Goal: Transaction & Acquisition: Book appointment/travel/reservation

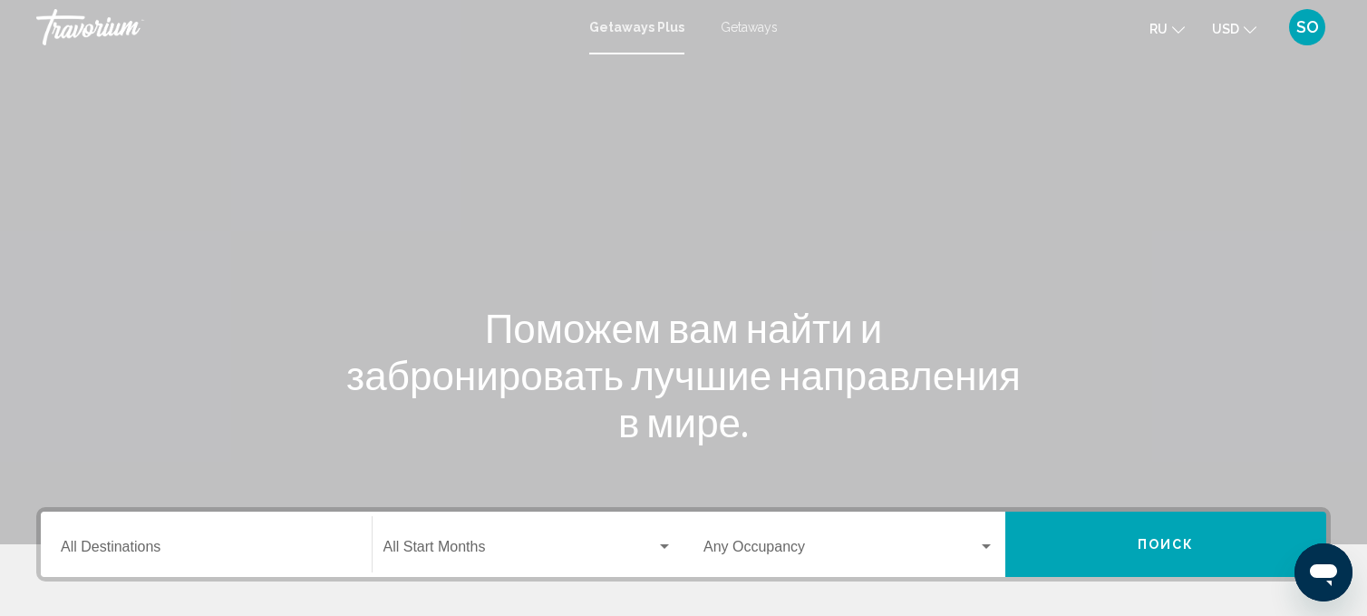
click at [734, 31] on span "Getaways" at bounding box center [749, 27] width 57 height 15
click at [113, 544] on input "Destination All Destinations" at bounding box center [206, 550] width 291 height 16
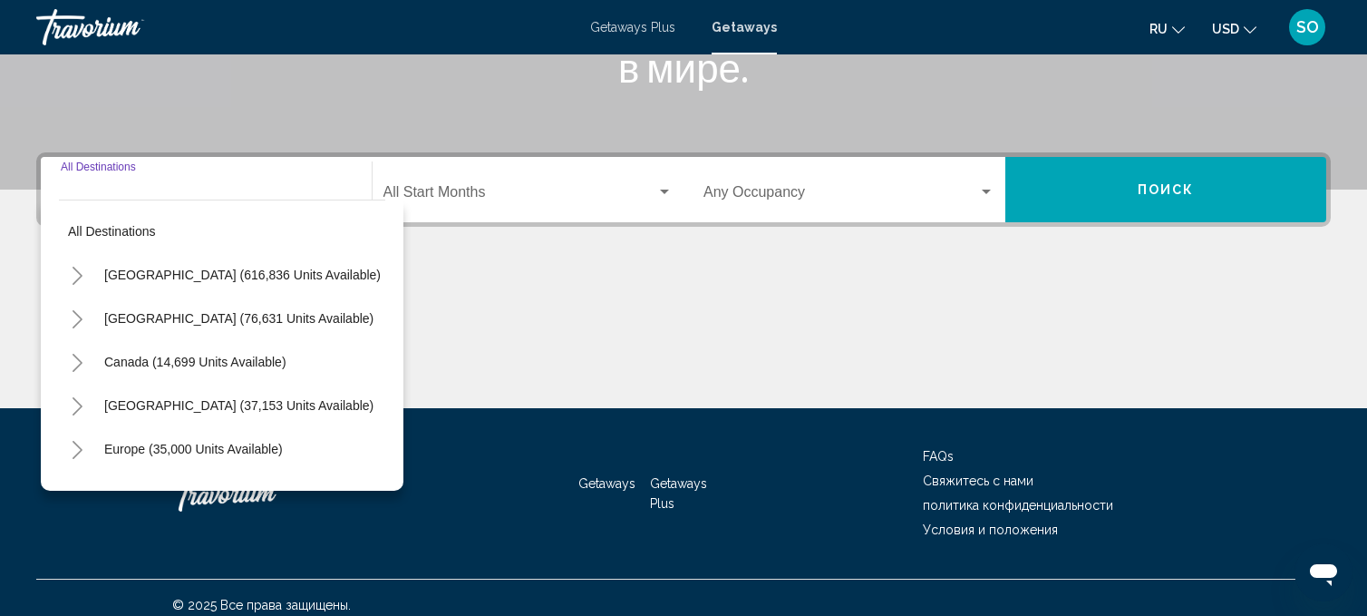
scroll to position [368, 0]
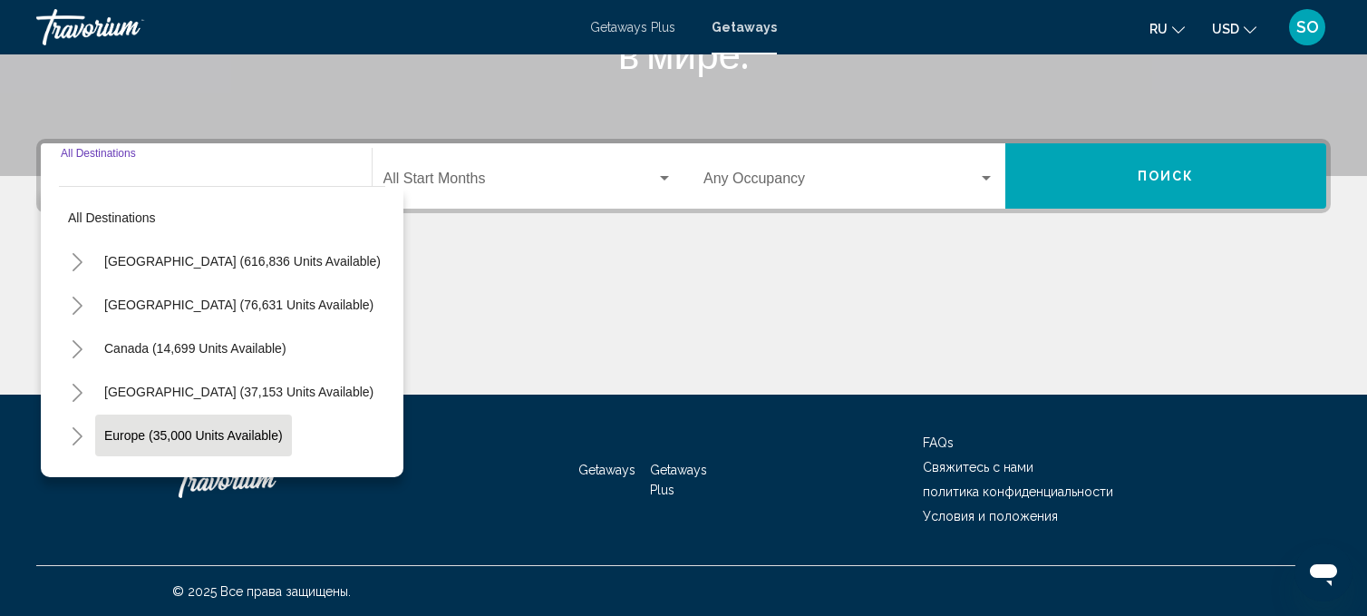
click at [198, 430] on span "Europe (35,000 units available)" at bounding box center [193, 435] width 179 height 15
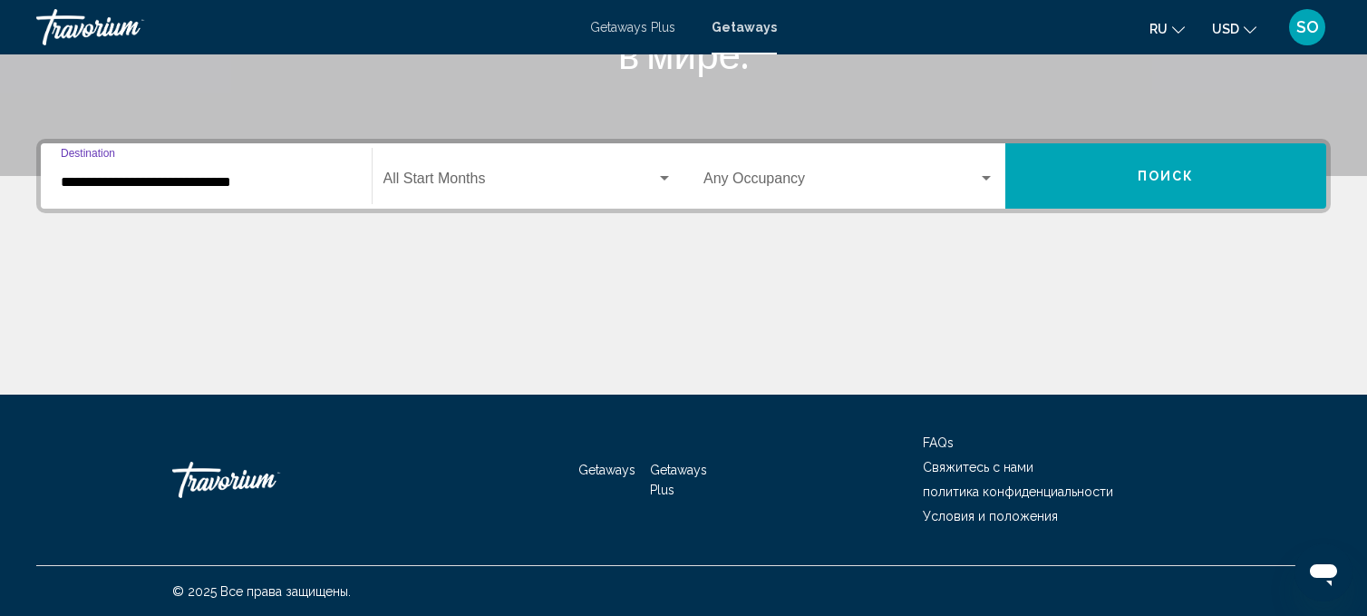
click at [223, 184] on input "**********" at bounding box center [206, 182] width 291 height 16
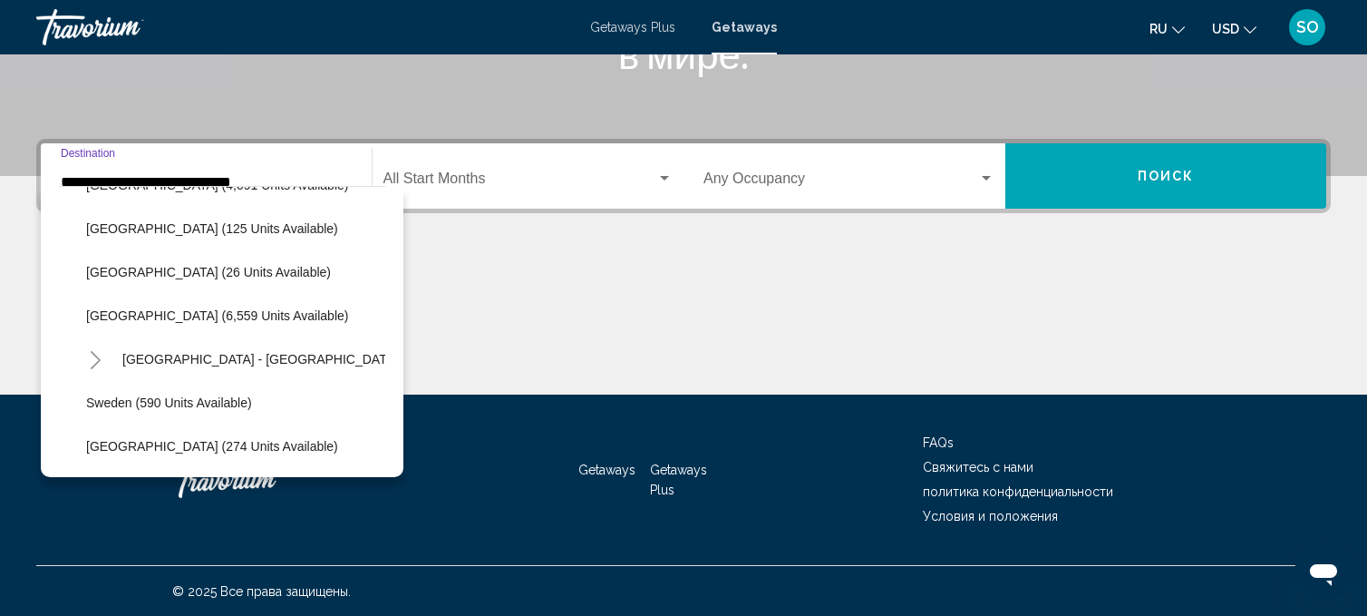
scroll to position [867, 0]
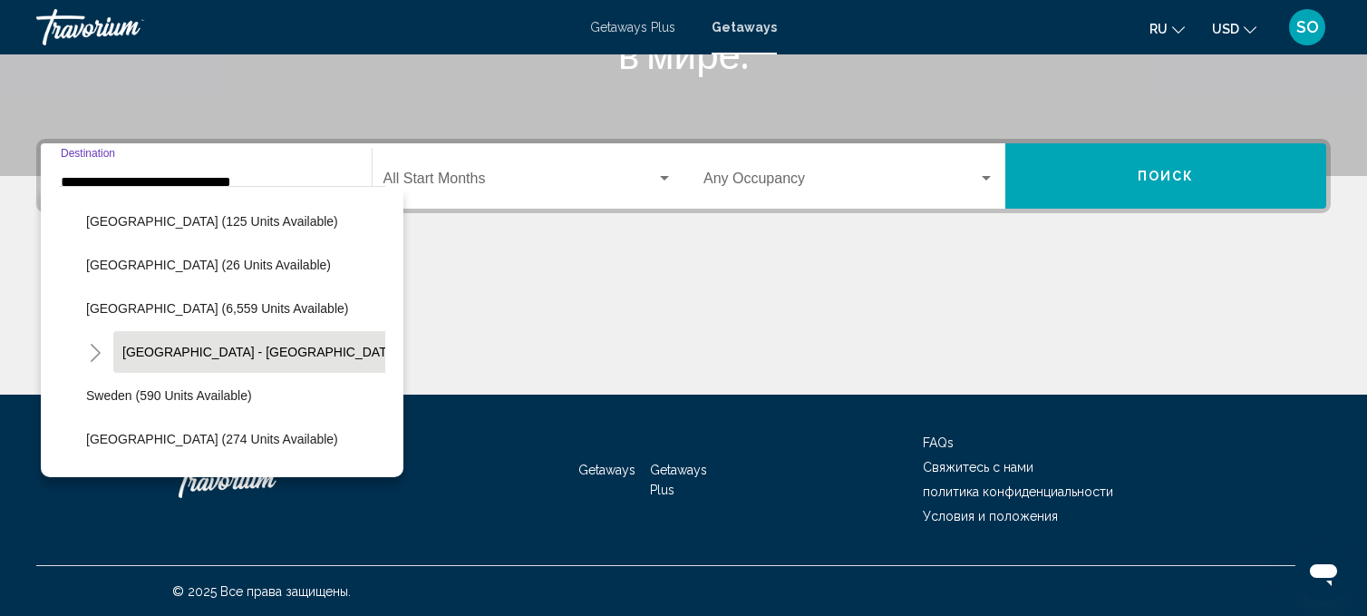
click at [204, 348] on span "[GEOGRAPHIC_DATA] - [GEOGRAPHIC_DATA] (2,561 units available)" at bounding box center [325, 352] width 406 height 15
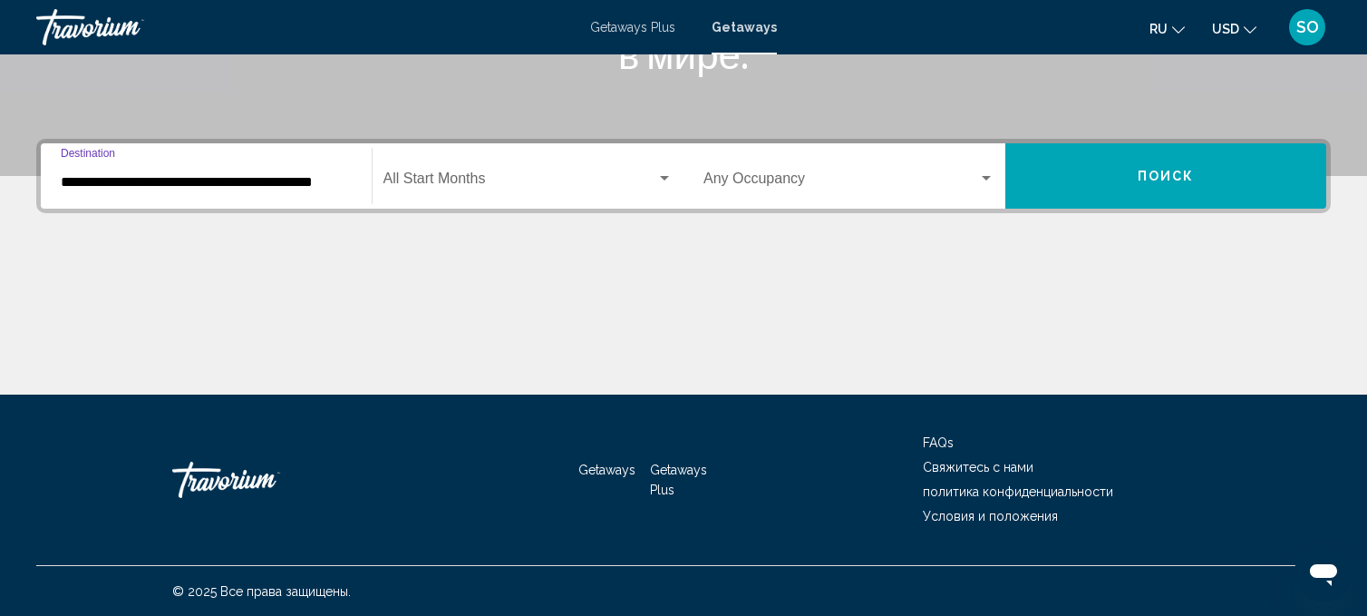
click at [222, 178] on input "**********" at bounding box center [206, 182] width 291 height 16
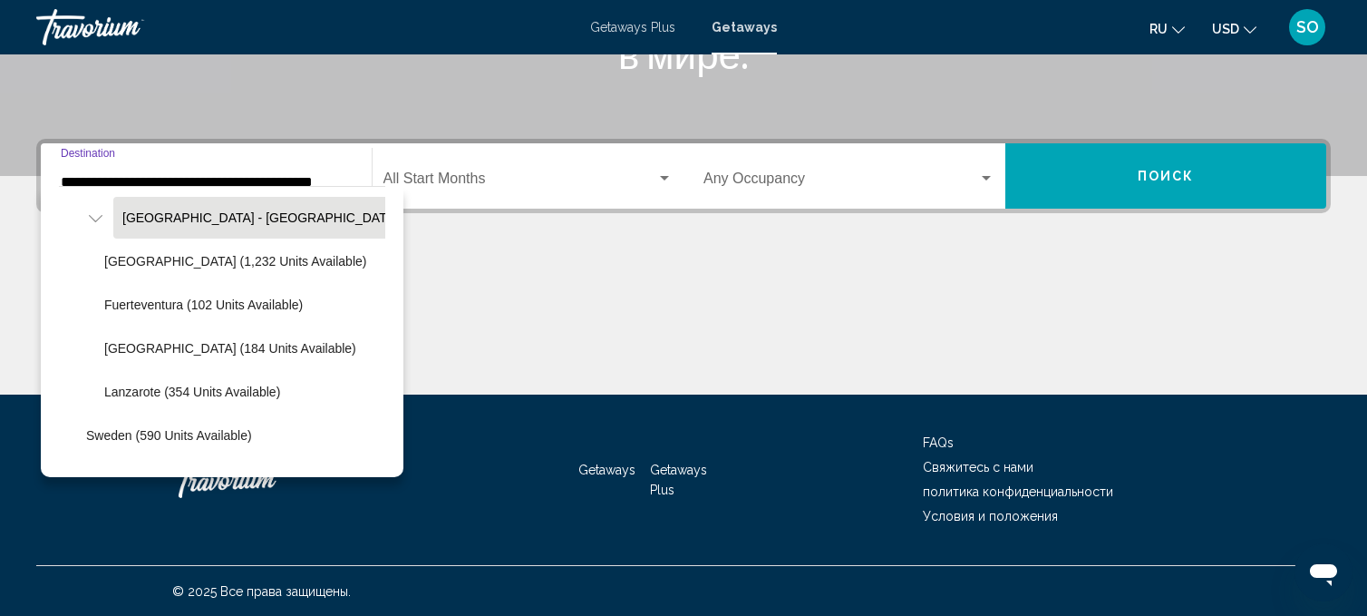
scroll to position [1000, 0]
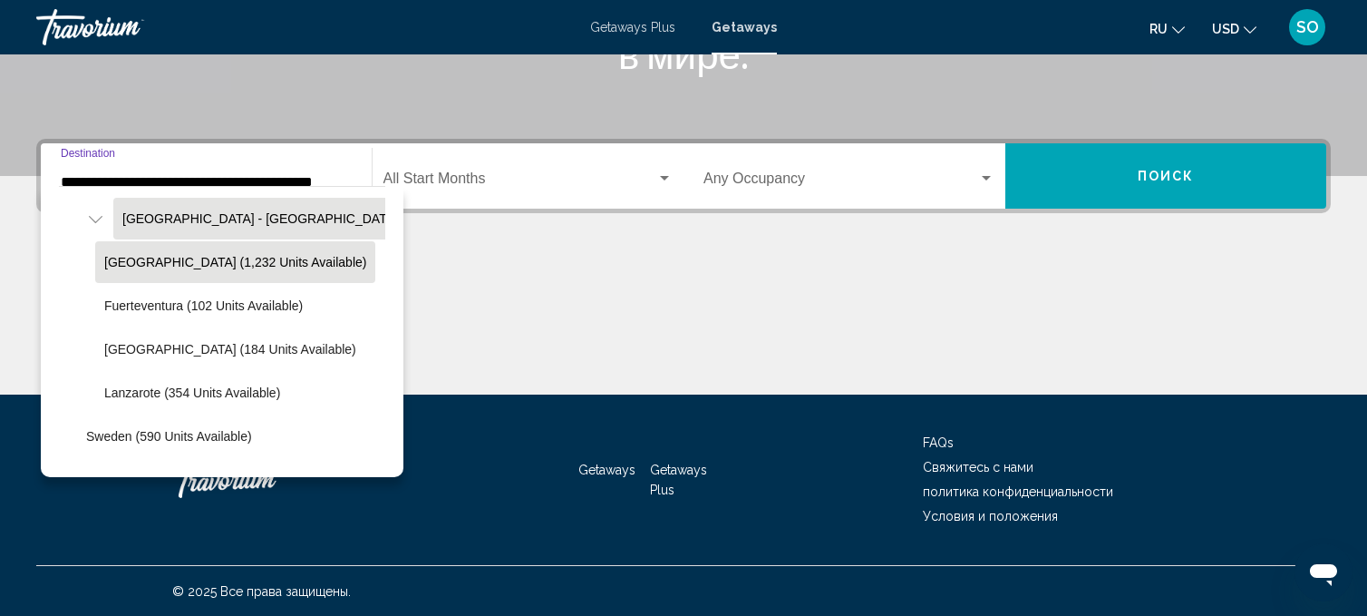
click at [194, 259] on span "[GEOGRAPHIC_DATA] (1,232 units available)" at bounding box center [235, 262] width 262 height 15
type input "**********"
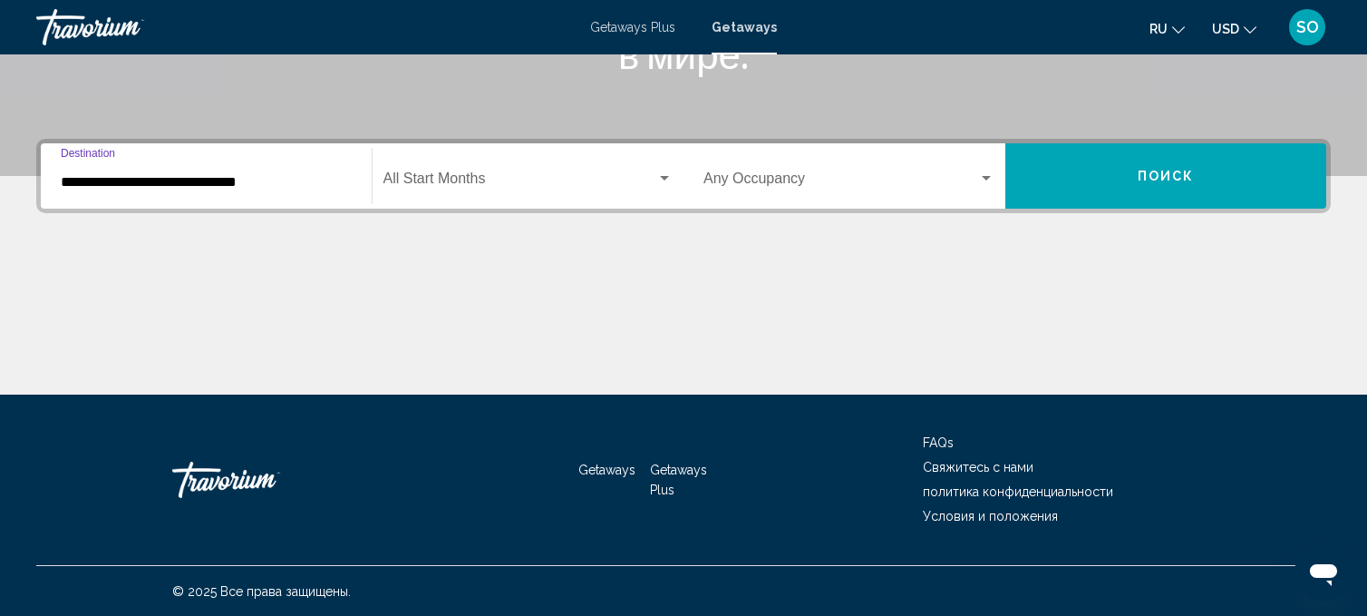
click at [447, 182] on span "Search widget" at bounding box center [521, 182] width 274 height 16
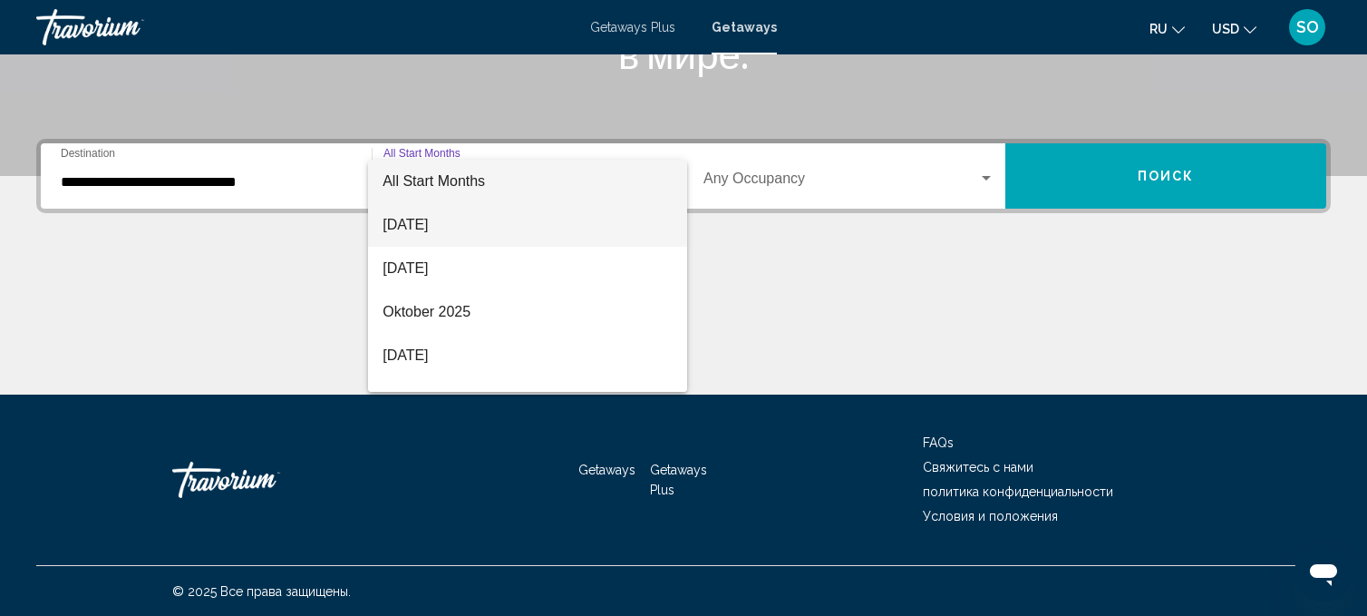
click at [419, 229] on span "[DATE]" at bounding box center [528, 225] width 290 height 44
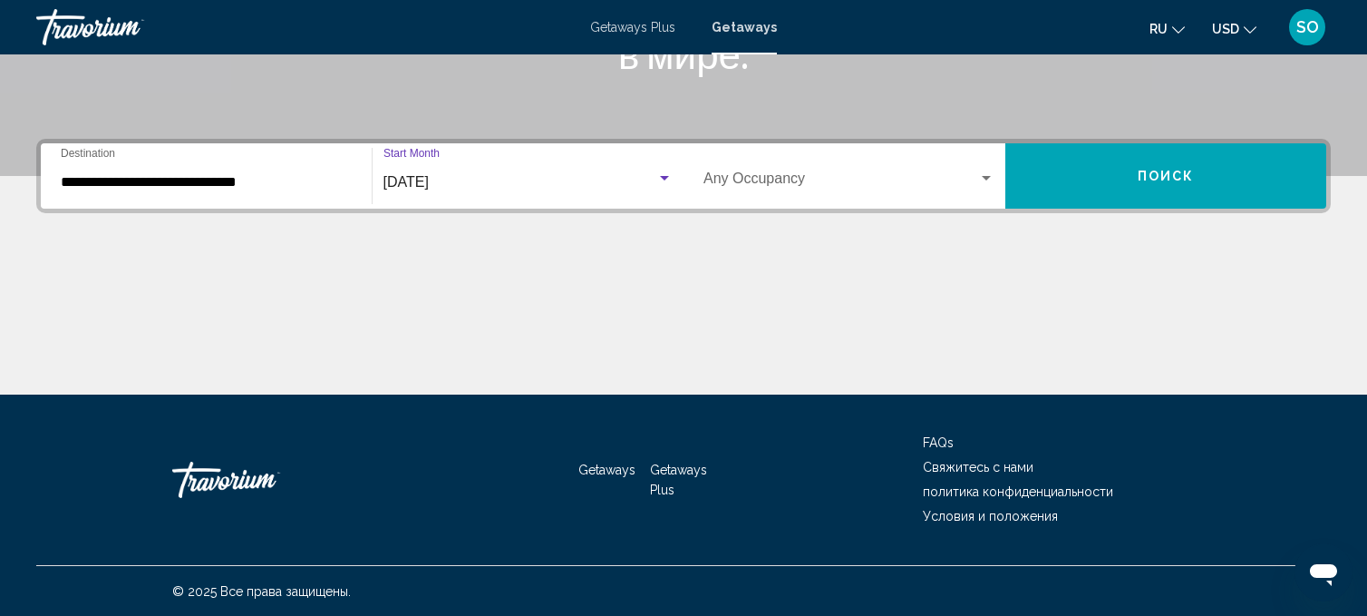
click at [990, 178] on div "Search widget" at bounding box center [986, 178] width 16 height 15
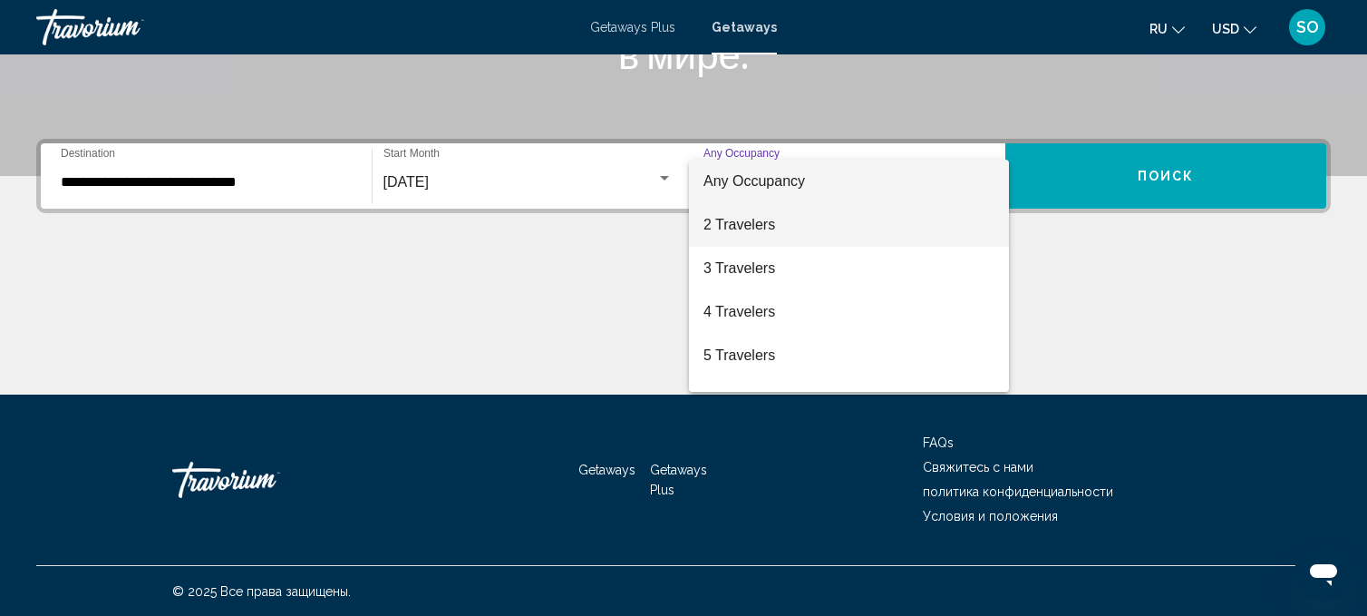
click at [751, 219] on span "2 Travelers" at bounding box center [849, 225] width 291 height 44
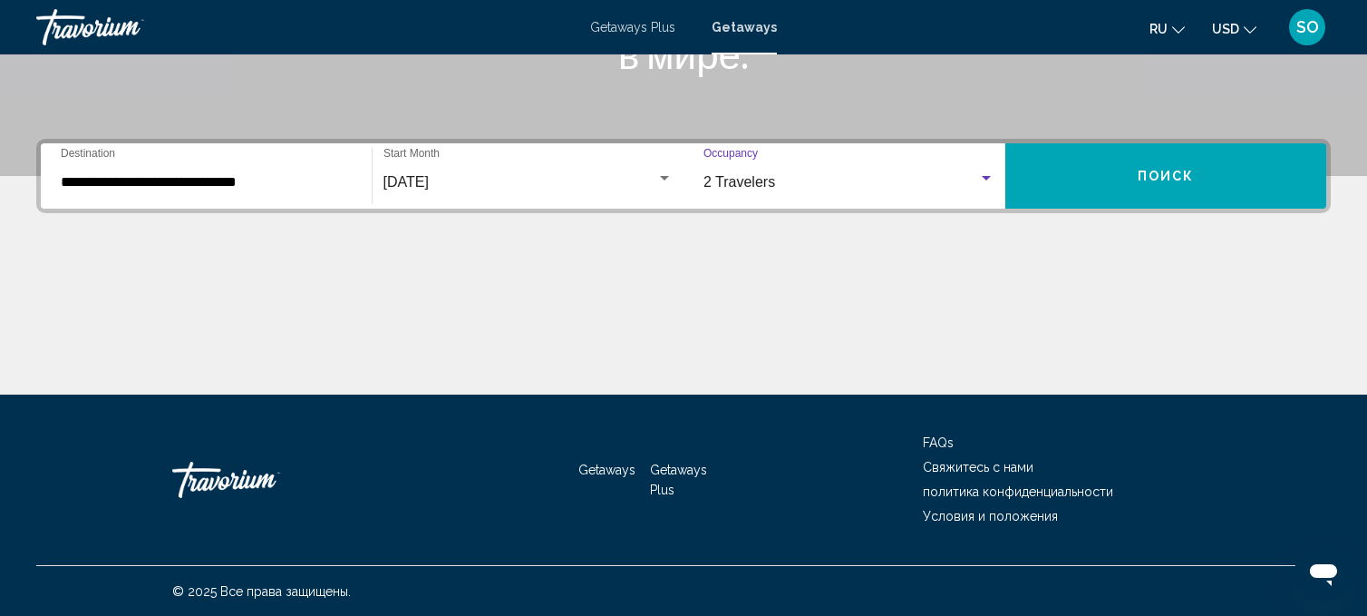
click at [1071, 180] on button "Поиск" at bounding box center [1167, 175] width 322 height 65
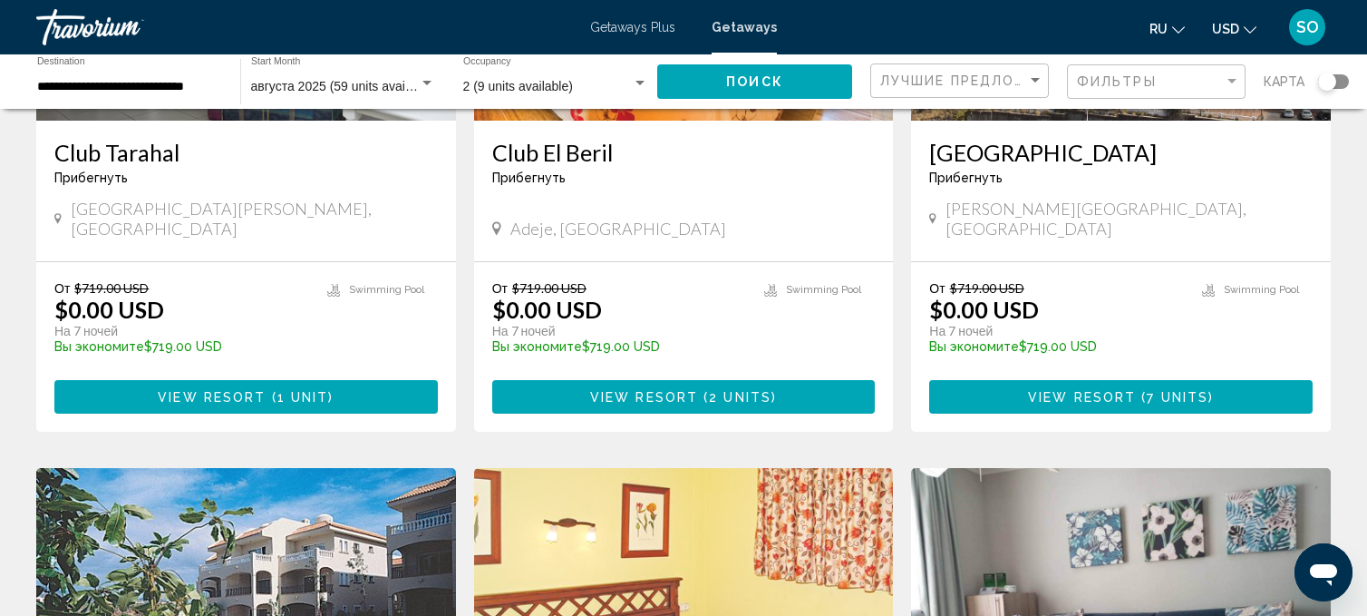
scroll to position [358, 0]
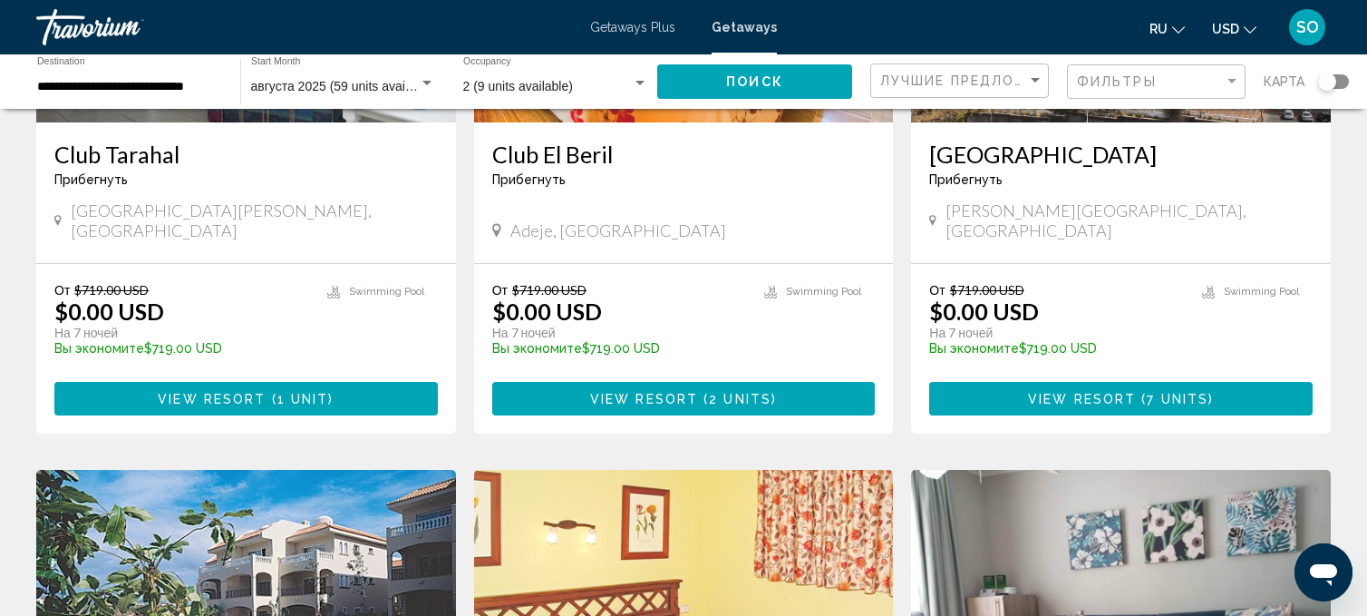
click at [1176, 33] on button "ru English Español Français Italiano Português русский" at bounding box center [1167, 28] width 35 height 26
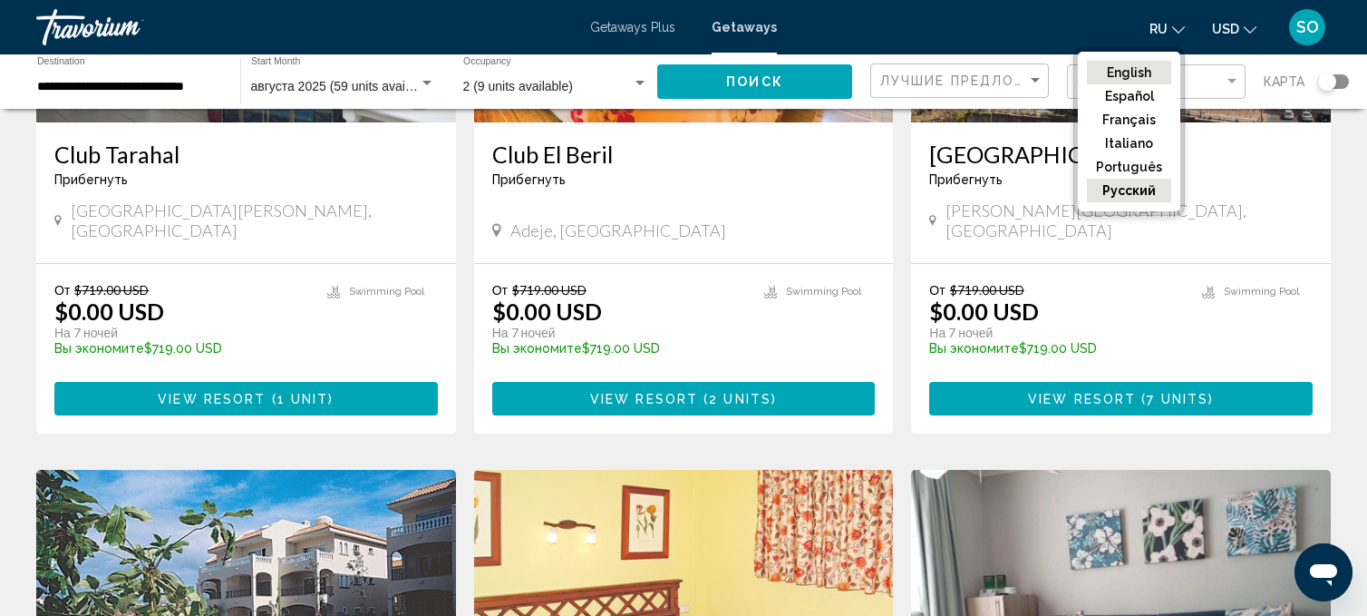
click at [1146, 69] on button "English" at bounding box center [1129, 73] width 84 height 24
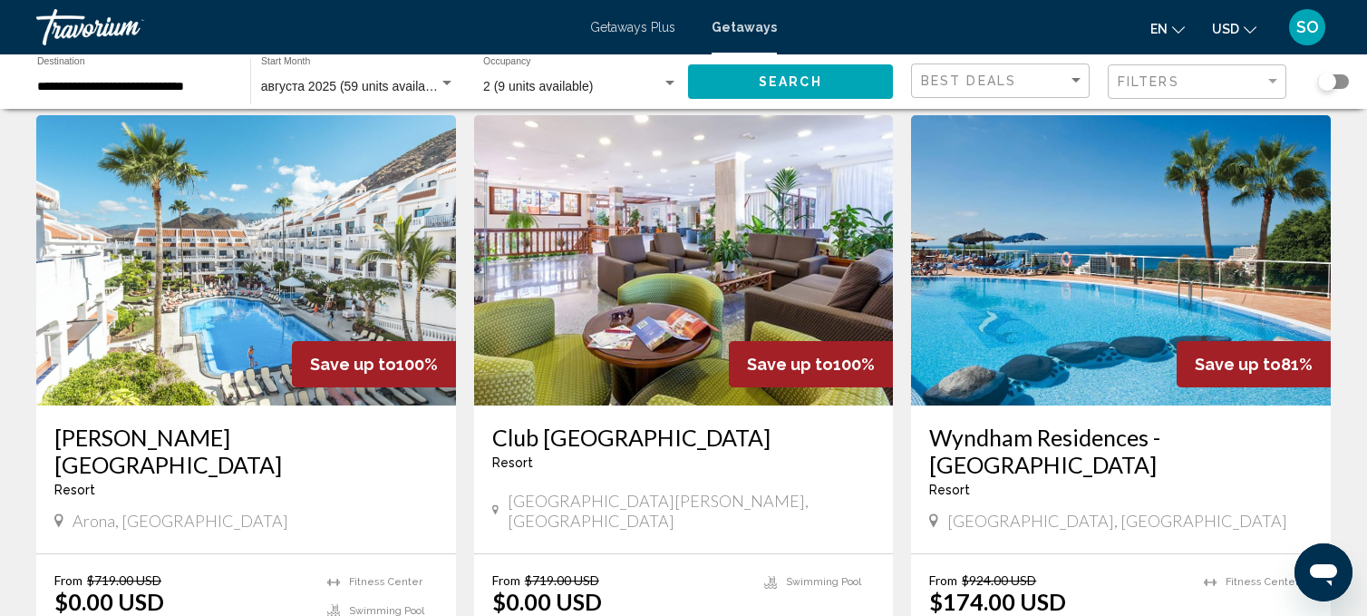
scroll to position [1360, 0]
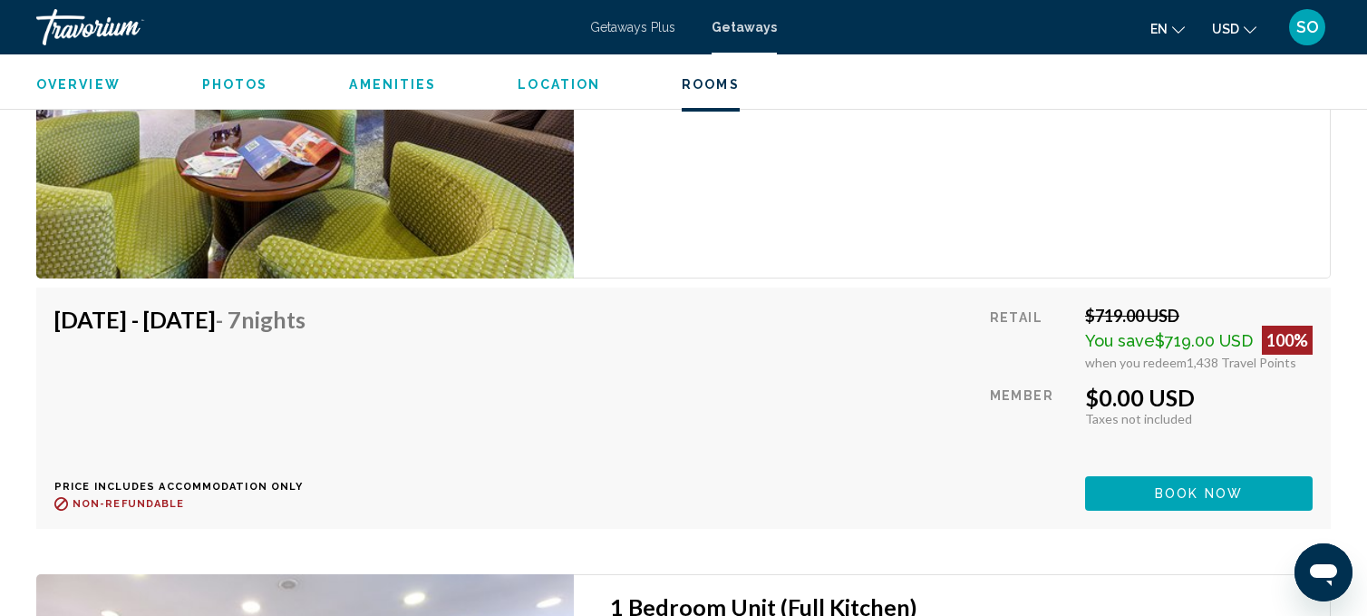
scroll to position [3224, 0]
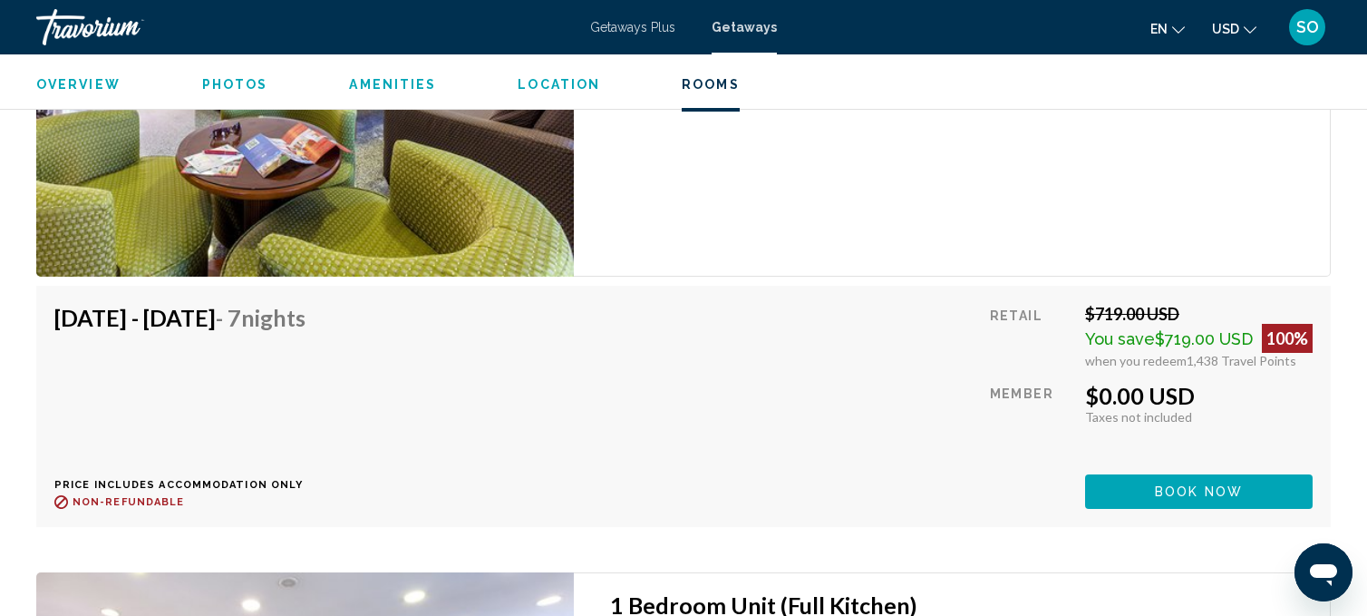
click at [1139, 490] on button "Book now" at bounding box center [1199, 491] width 228 height 34
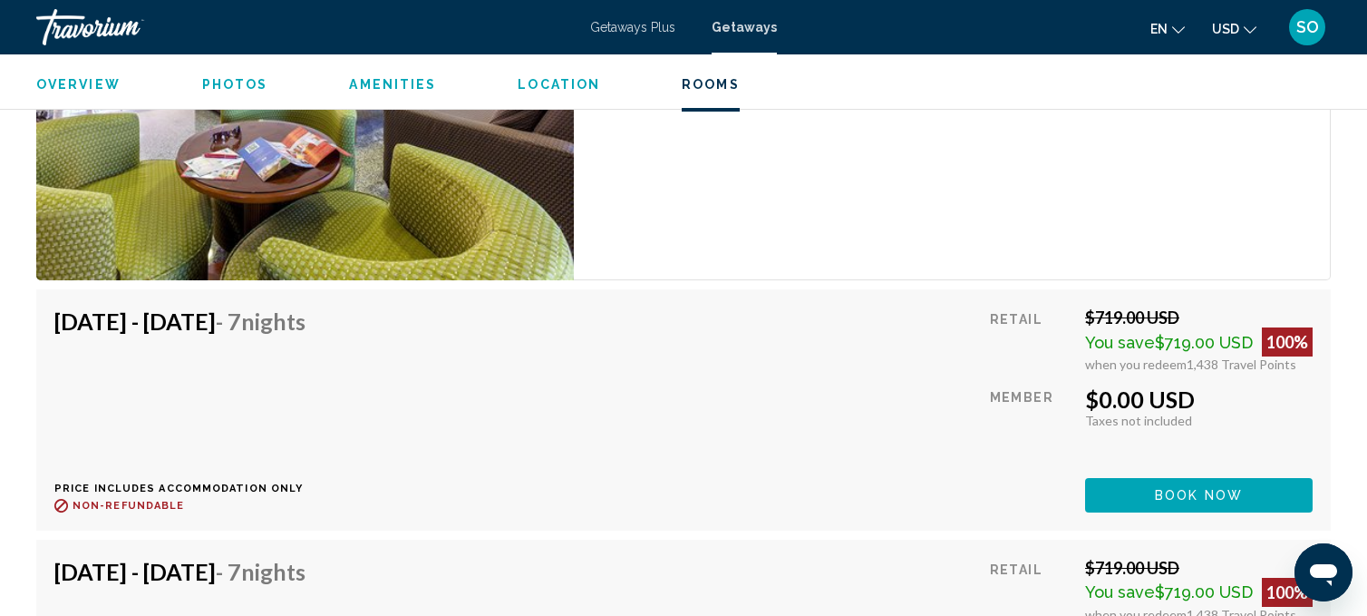
scroll to position [3231, 0]
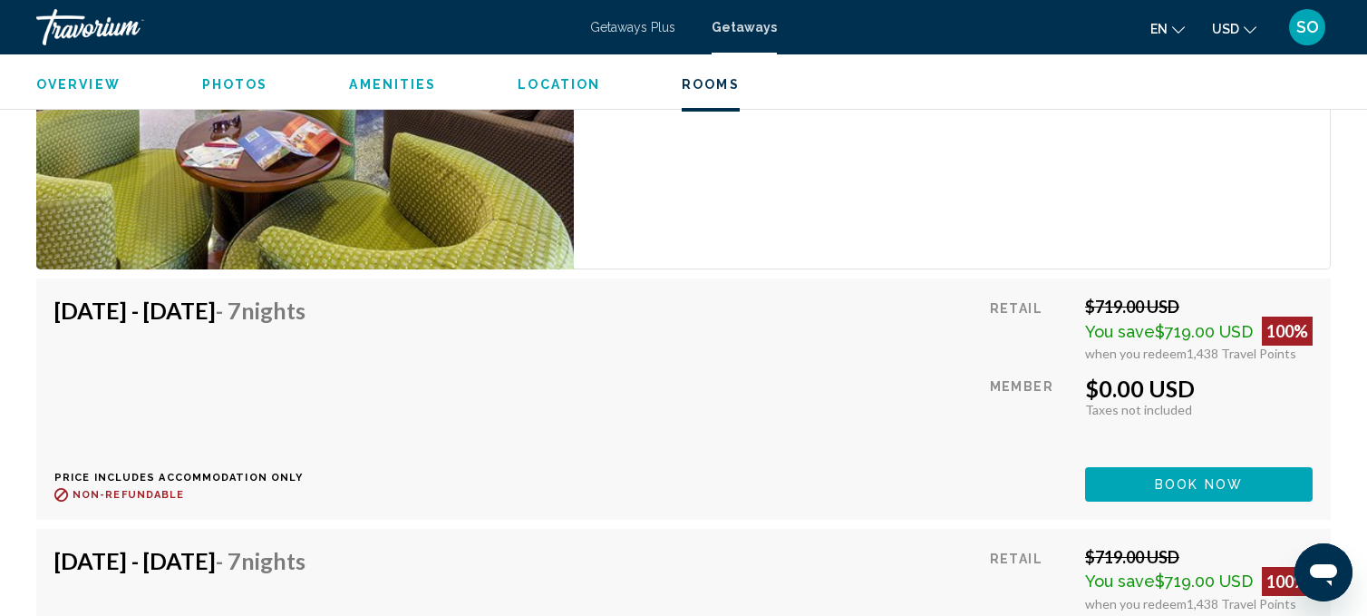
click at [1176, 478] on span "Book now" at bounding box center [1199, 485] width 88 height 15
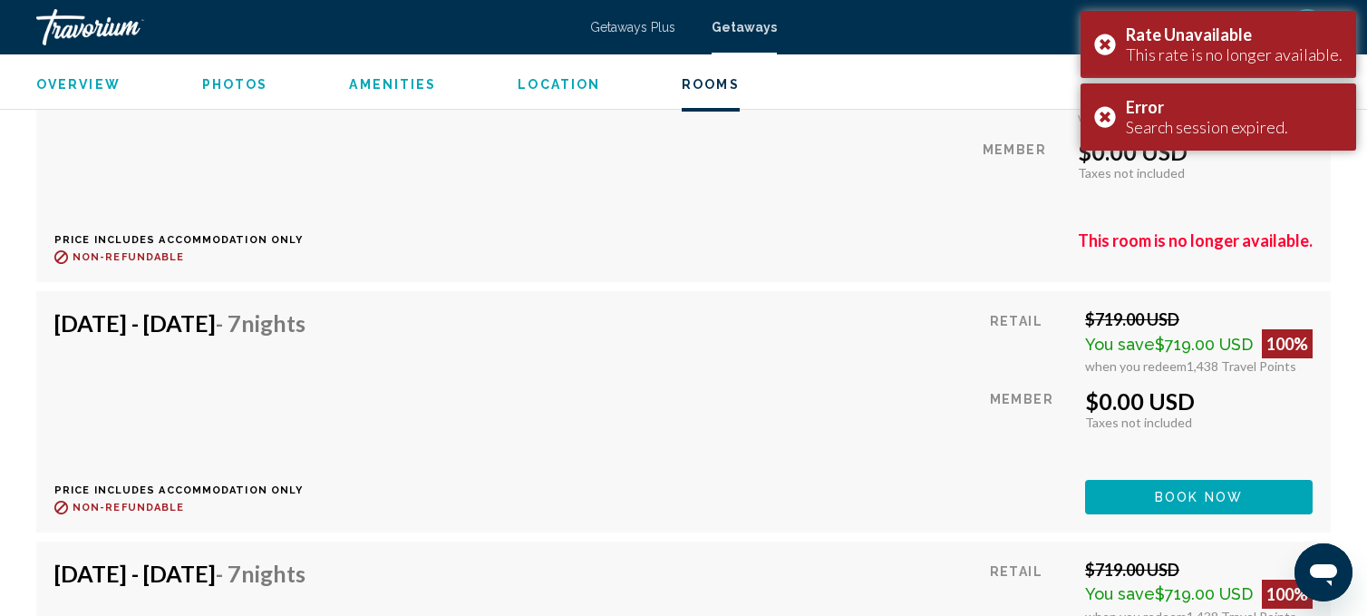
scroll to position [3569, 0]
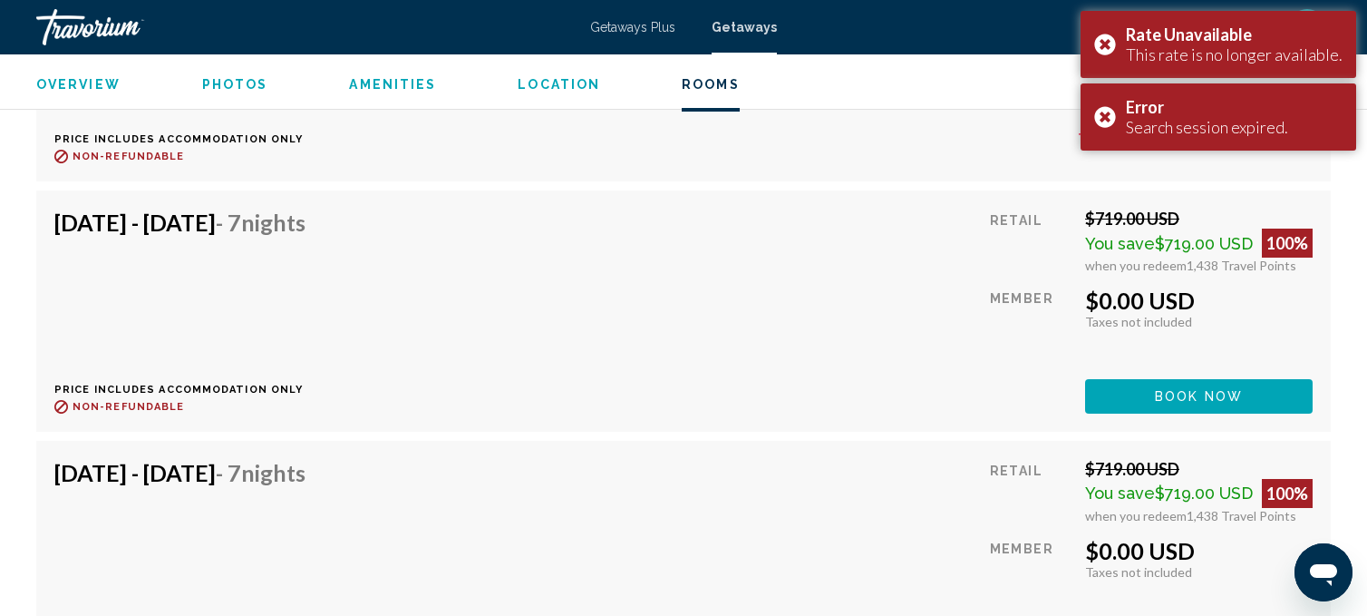
click at [1117, 394] on button "Book now" at bounding box center [1199, 396] width 228 height 34
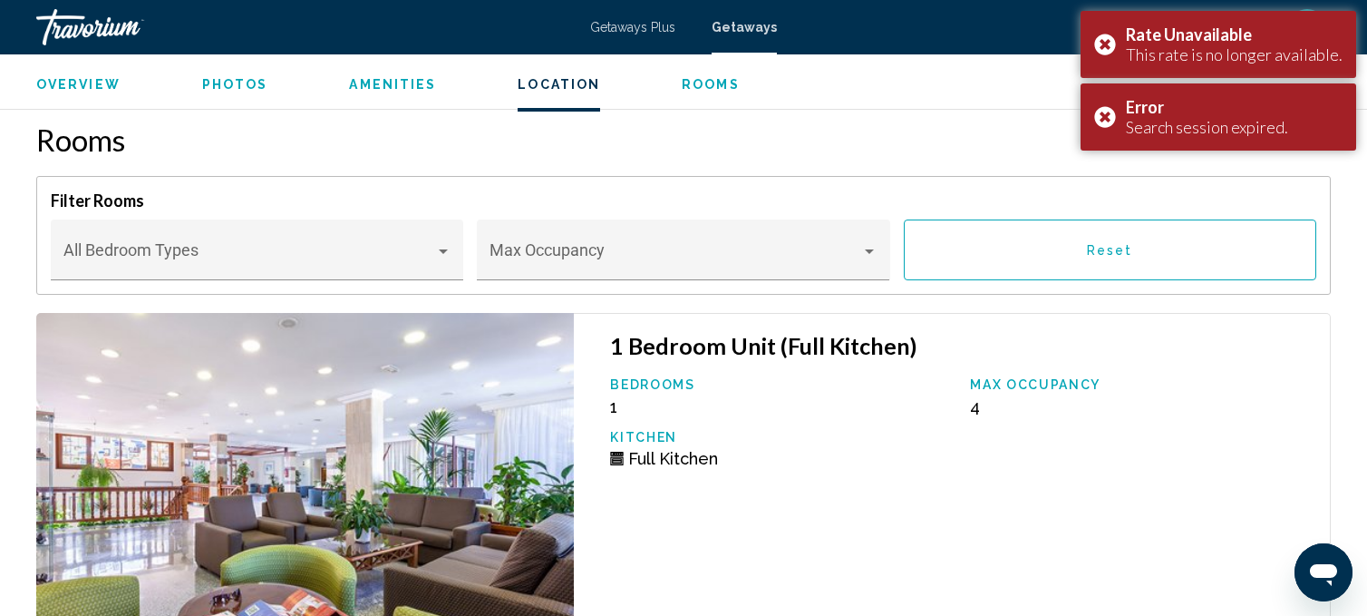
scroll to position [2716, 0]
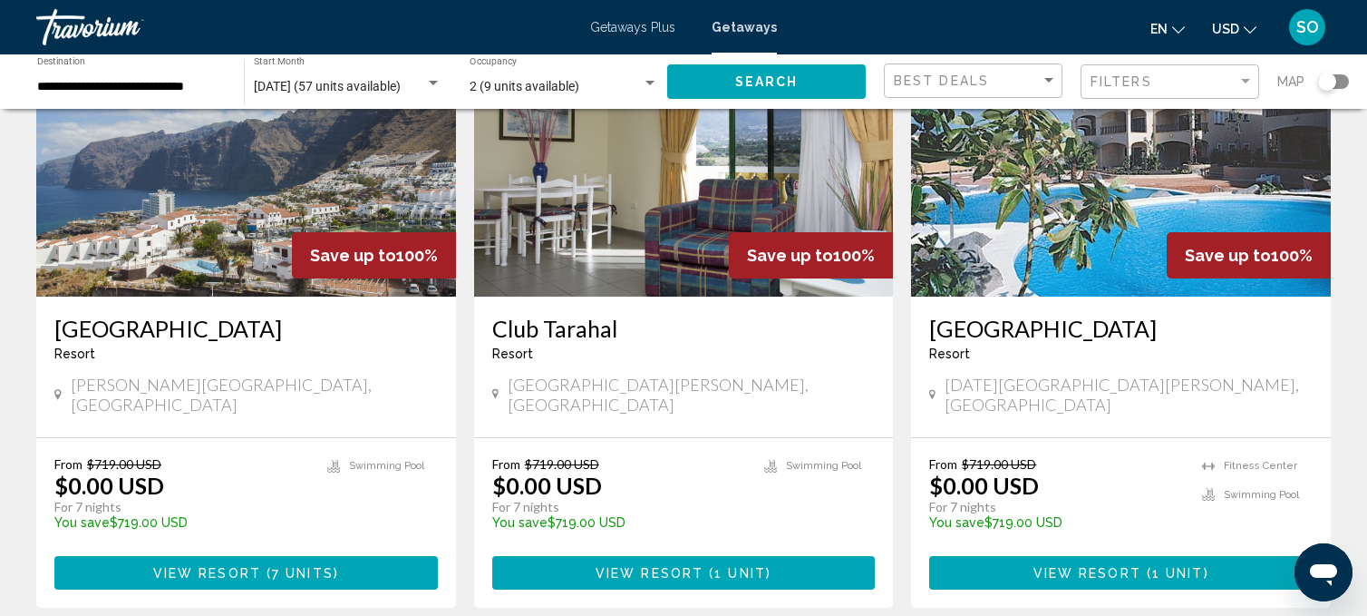
scroll to position [189, 0]
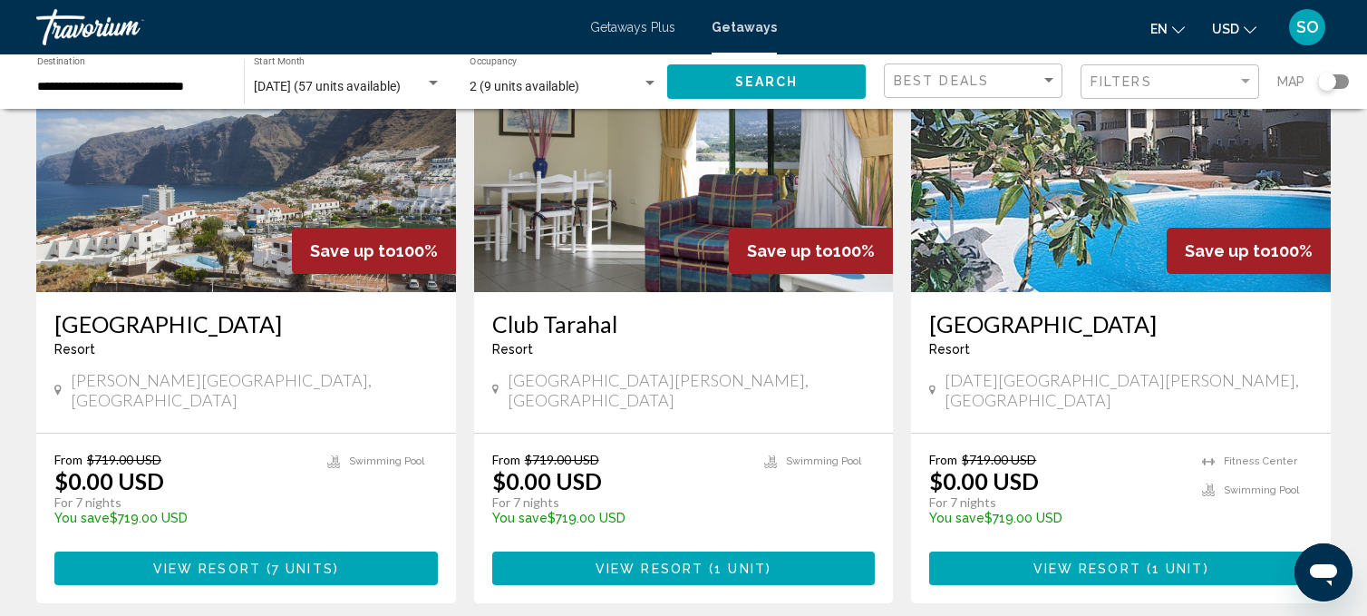
click at [607, 561] on span "View Resort" at bounding box center [650, 568] width 108 height 15
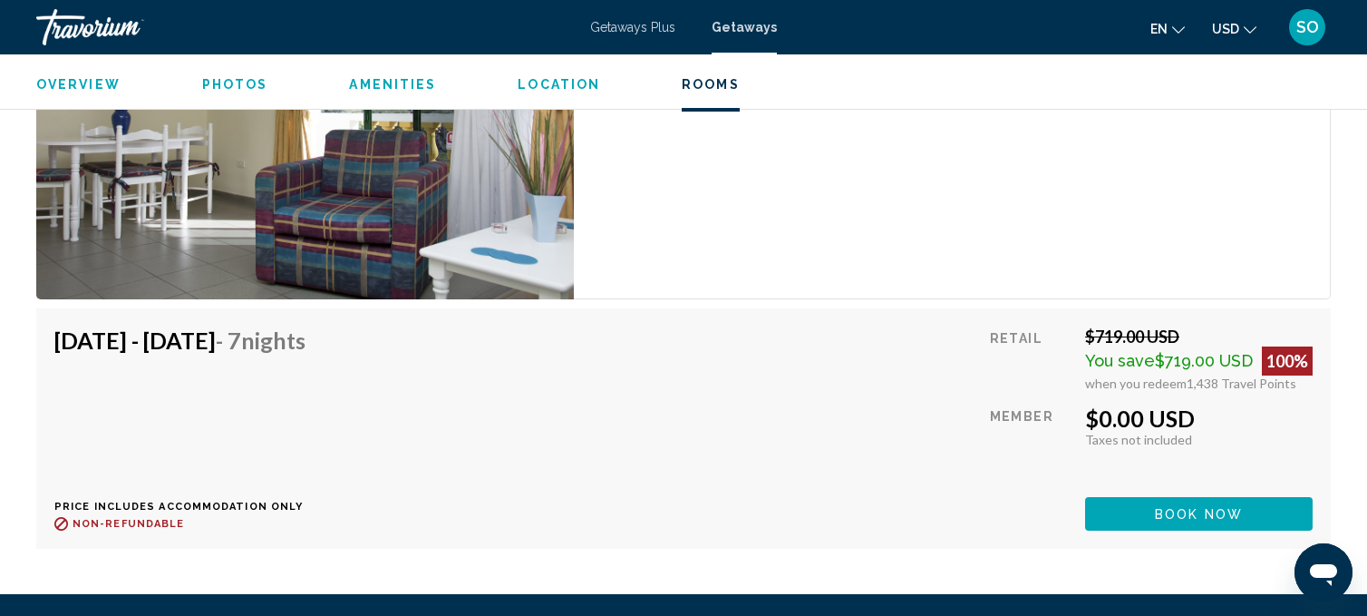
scroll to position [3027, 0]
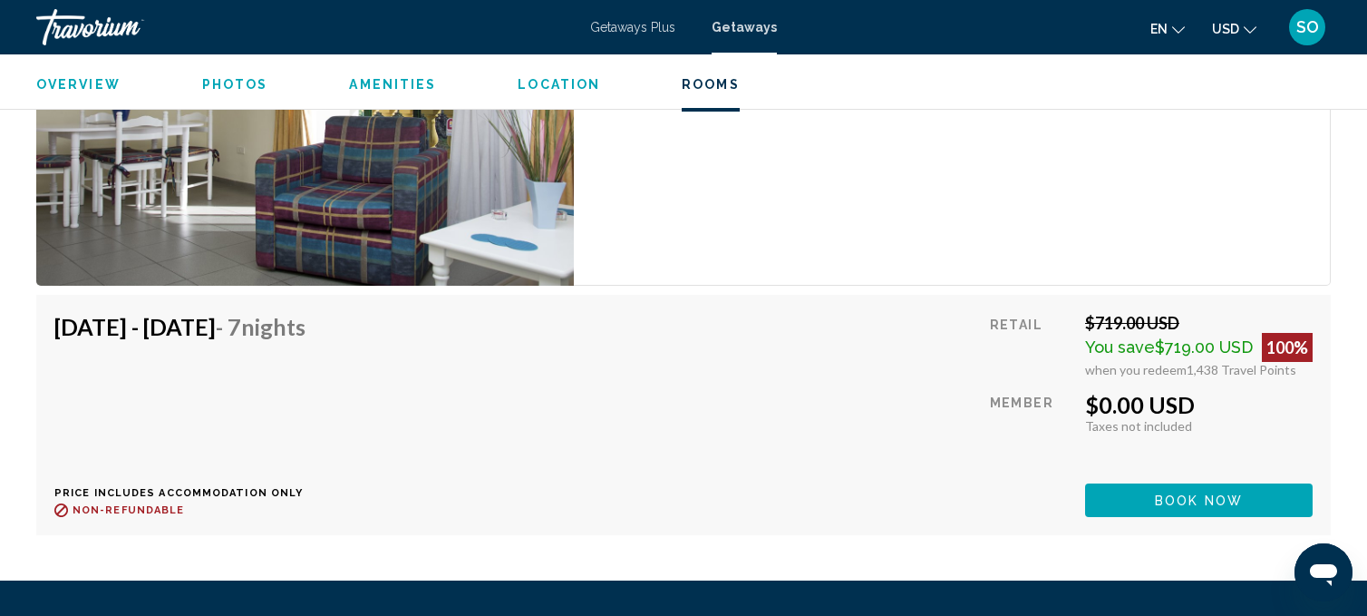
click at [1119, 494] on button "Book now" at bounding box center [1199, 500] width 228 height 34
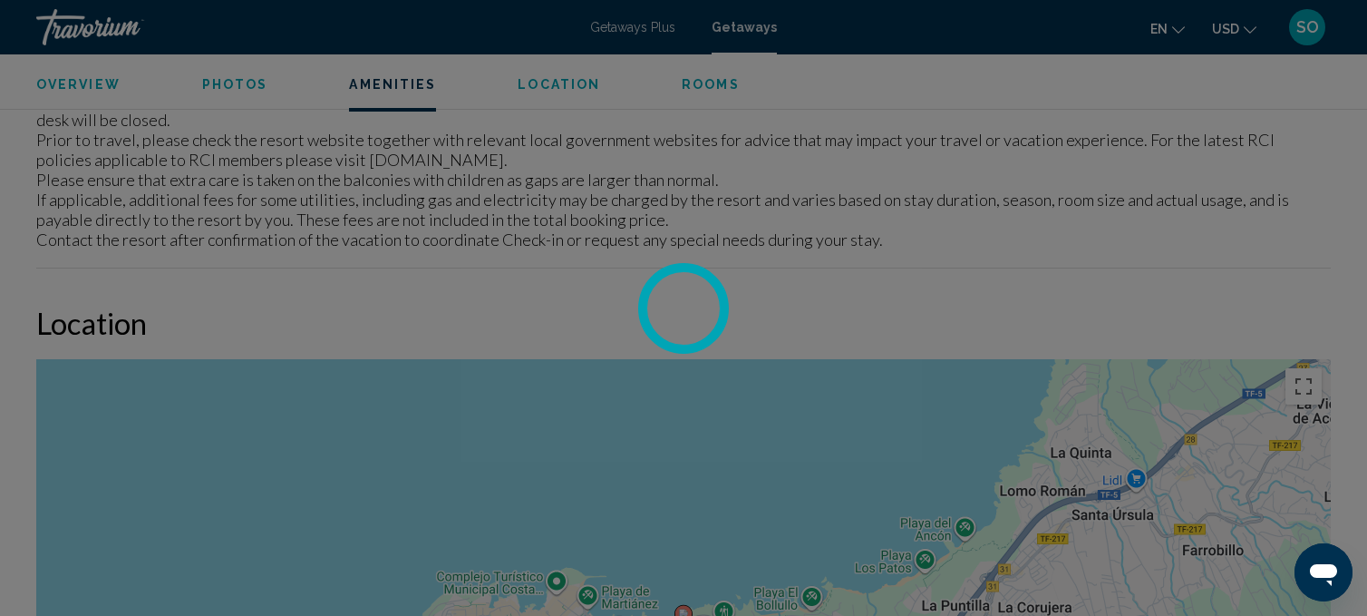
scroll to position [1792, 0]
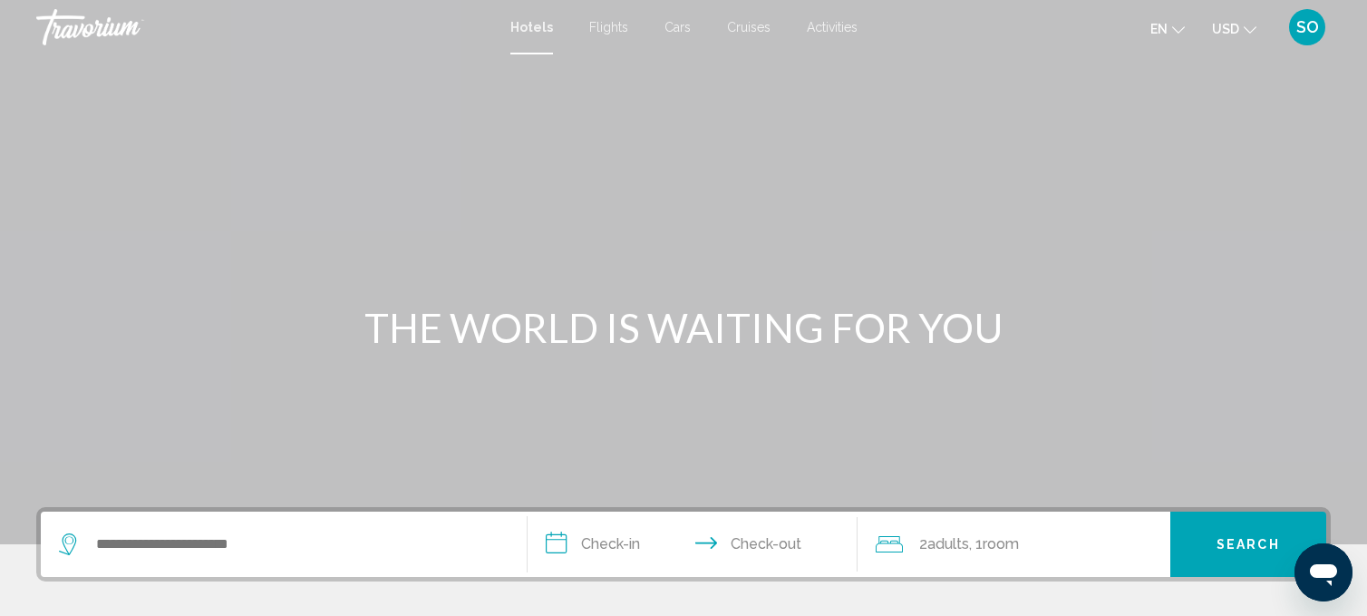
click at [739, 34] on span "Cruises" at bounding box center [749, 27] width 44 height 15
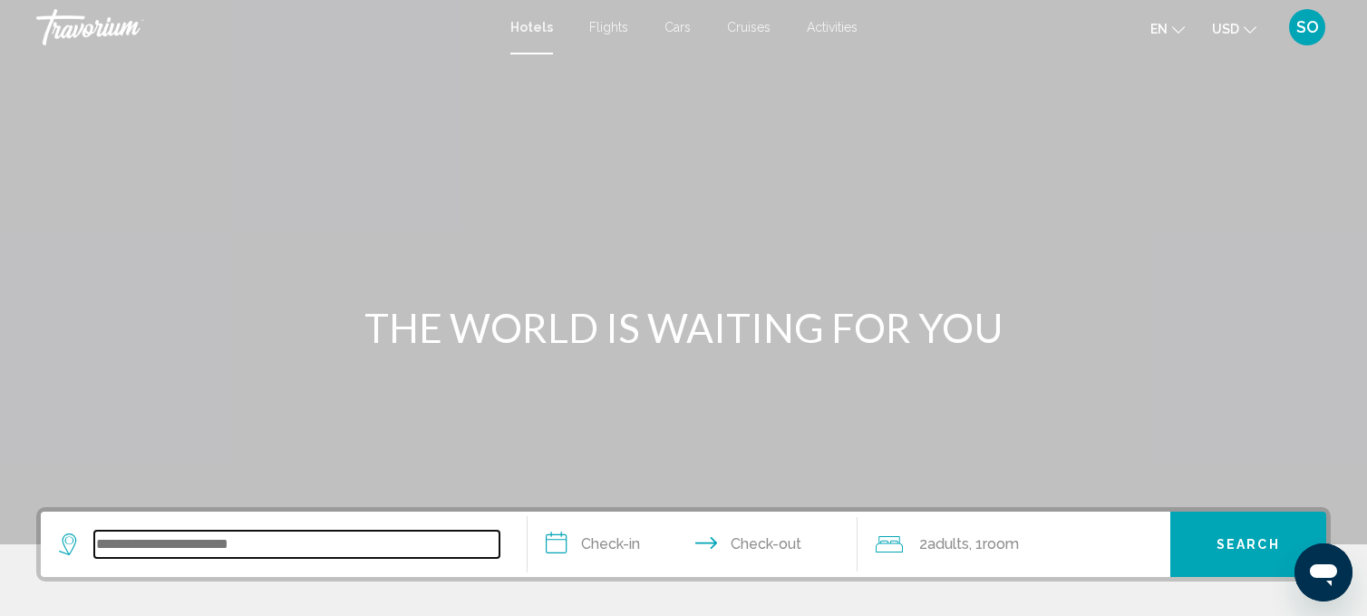
click at [230, 539] on input "Search widget" at bounding box center [296, 543] width 405 height 27
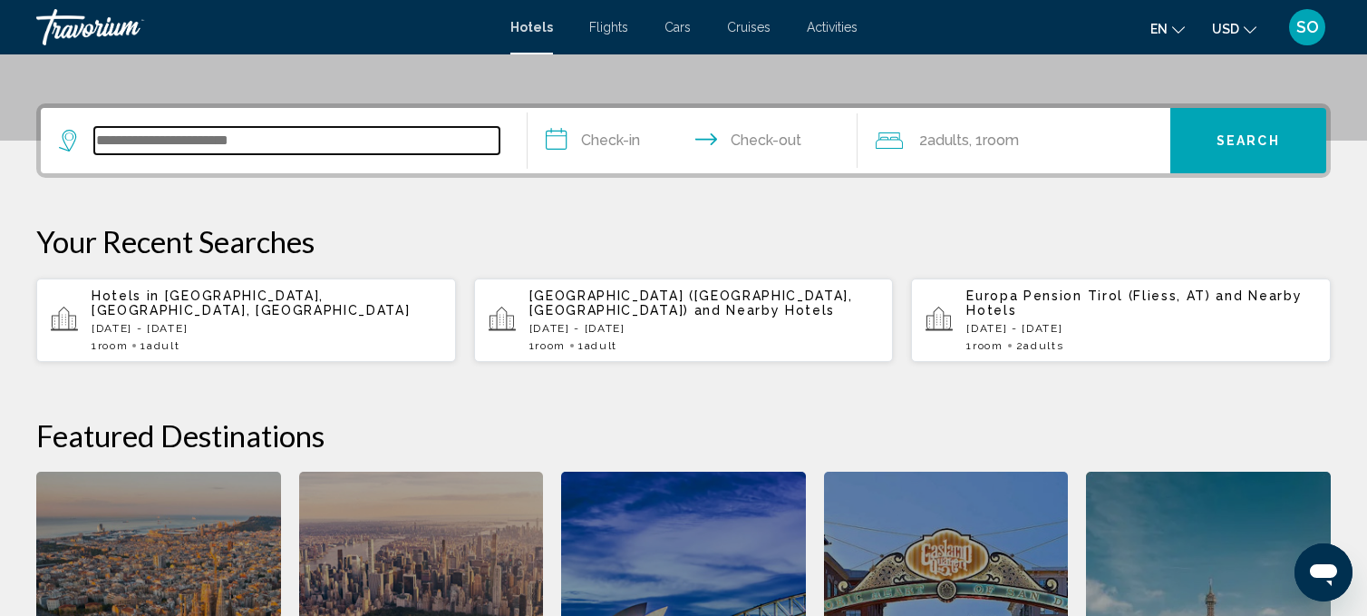
scroll to position [447, 0]
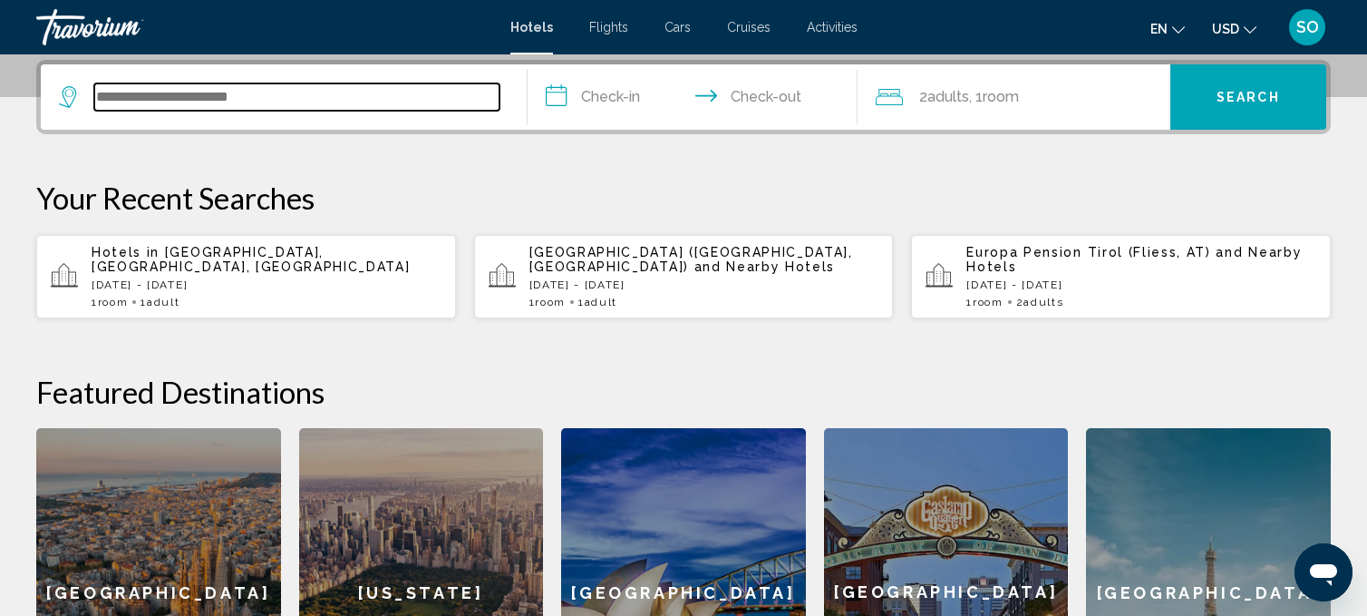
click at [199, 87] on input "Search widget" at bounding box center [296, 96] width 405 height 27
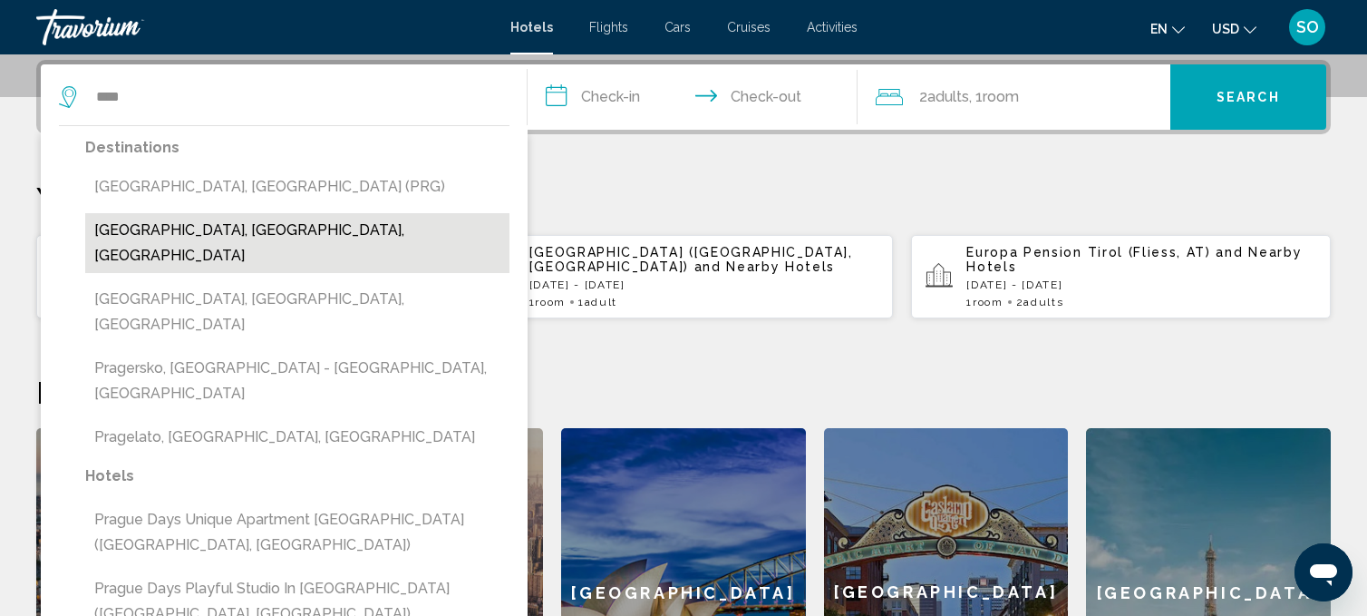
click at [183, 233] on button "[GEOGRAPHIC_DATA], [GEOGRAPHIC_DATA], [GEOGRAPHIC_DATA]" at bounding box center [297, 243] width 424 height 60
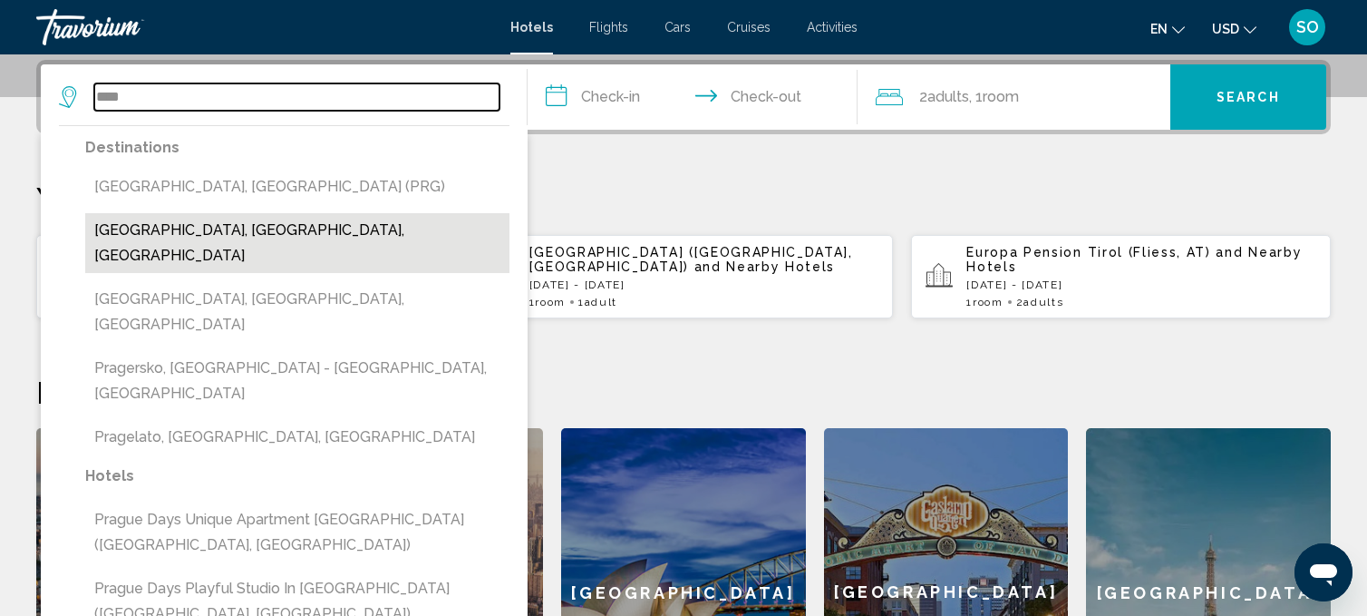
type input "**********"
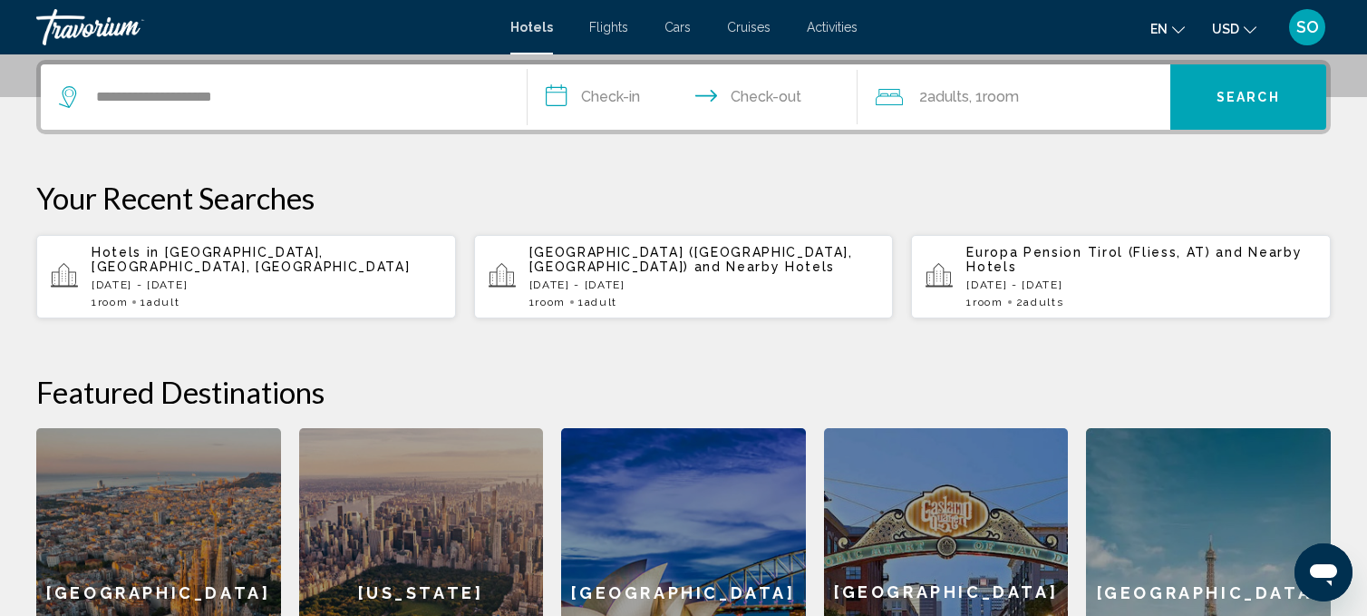
click at [603, 85] on input "**********" at bounding box center [697, 99] width 338 height 71
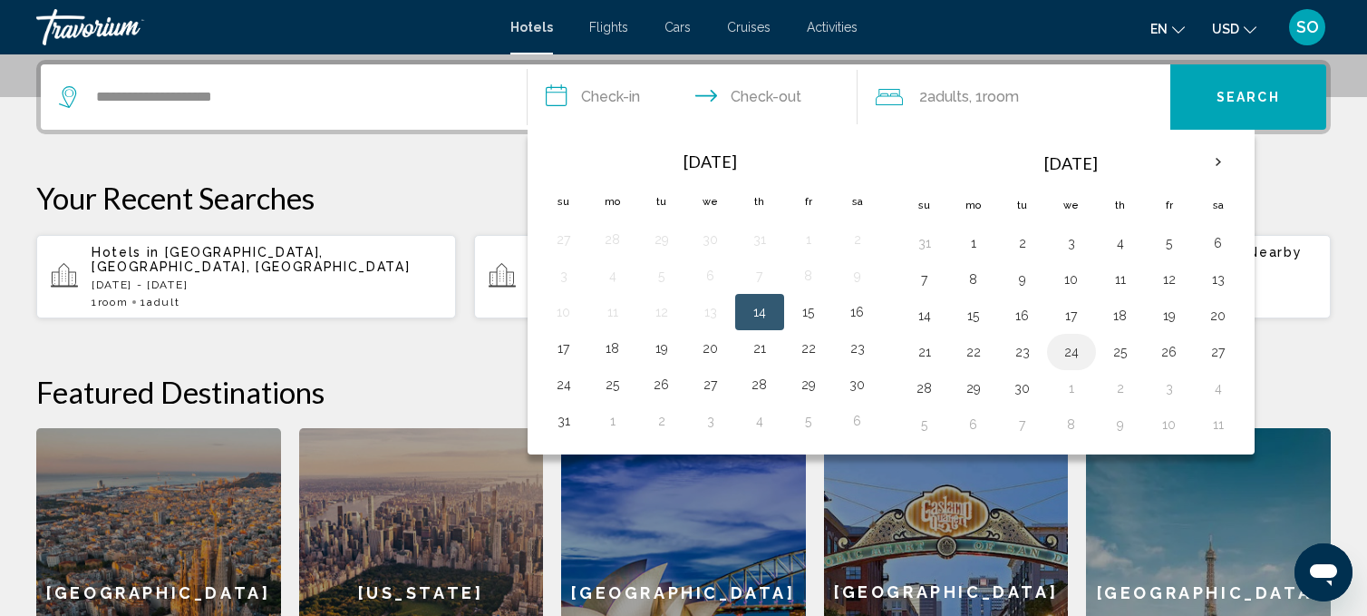
click at [1071, 341] on button "24" at bounding box center [1071, 351] width 29 height 25
click at [786, 92] on input "**********" at bounding box center [697, 99] width 338 height 71
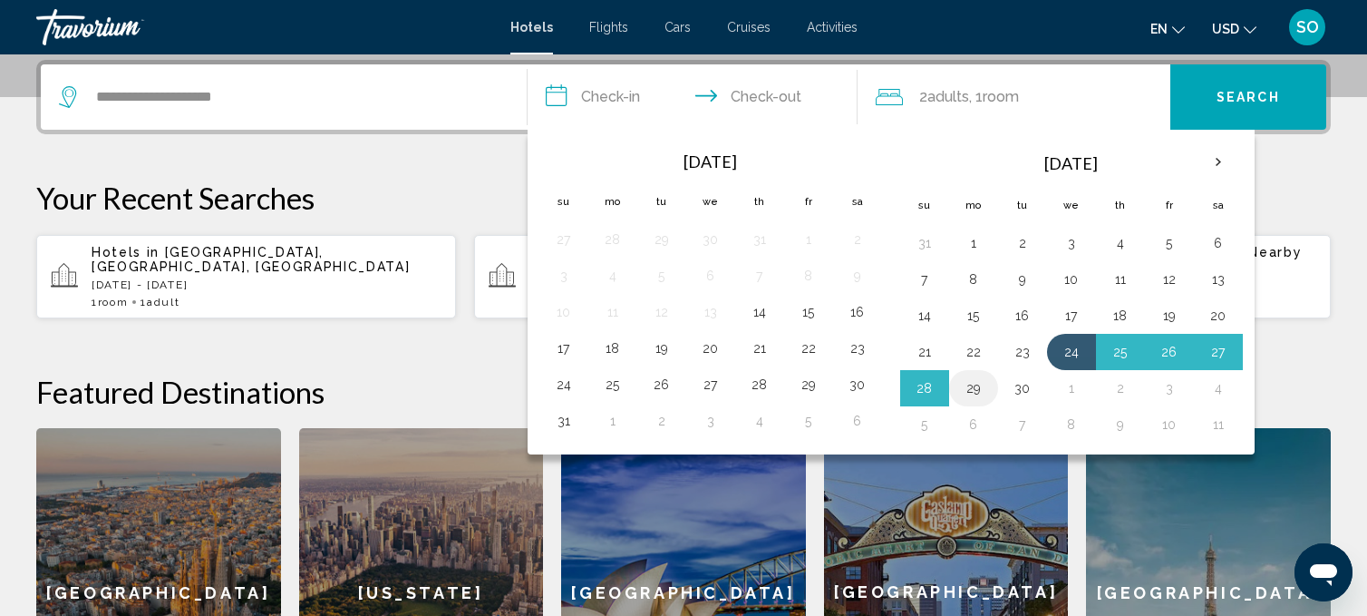
click at [972, 379] on button "29" at bounding box center [973, 387] width 29 height 25
type input "**********"
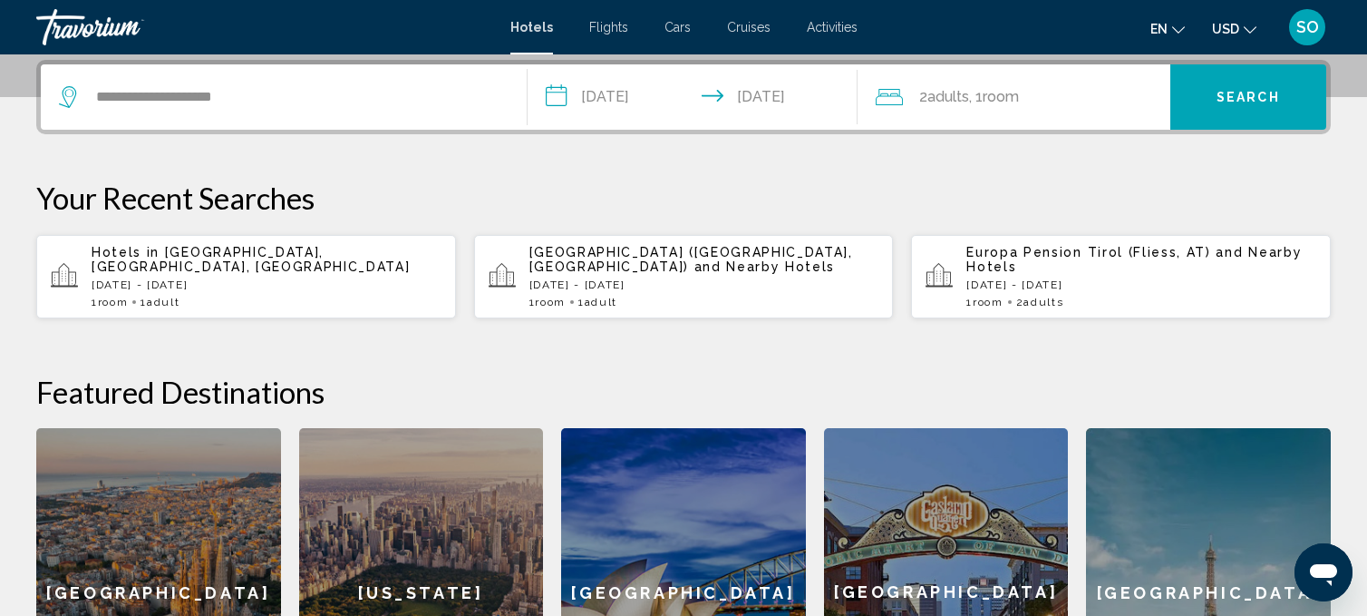
click at [1235, 87] on button "Search" at bounding box center [1249, 96] width 156 height 65
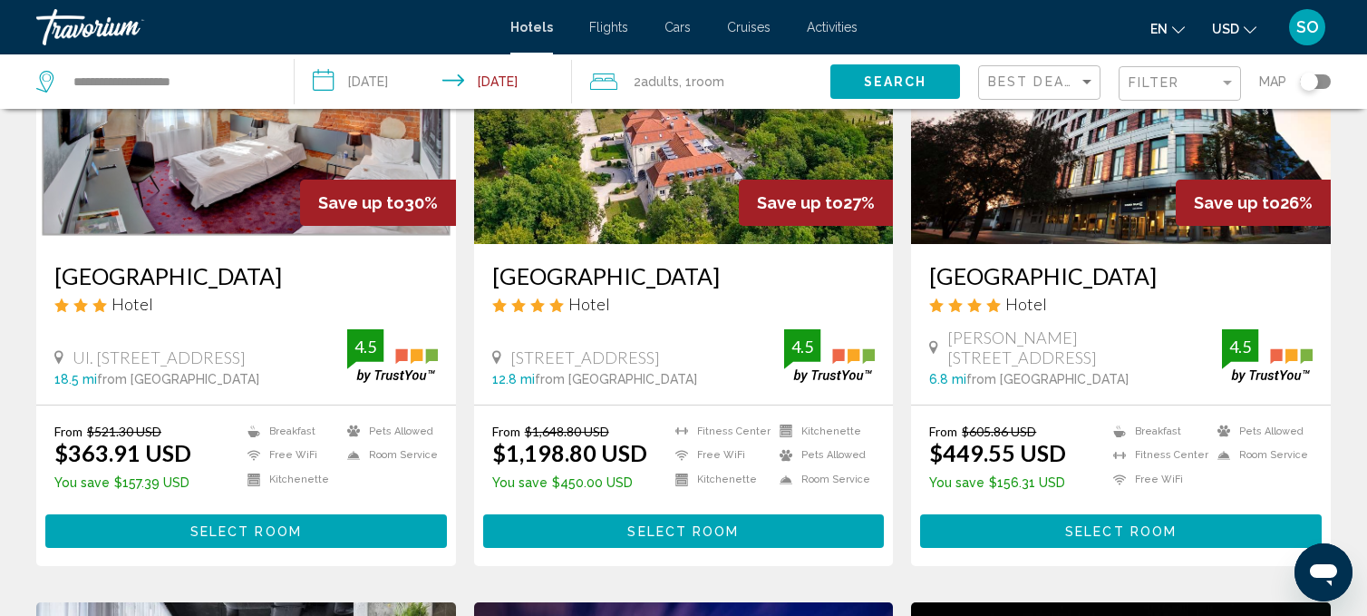
scroll to position [222, 0]
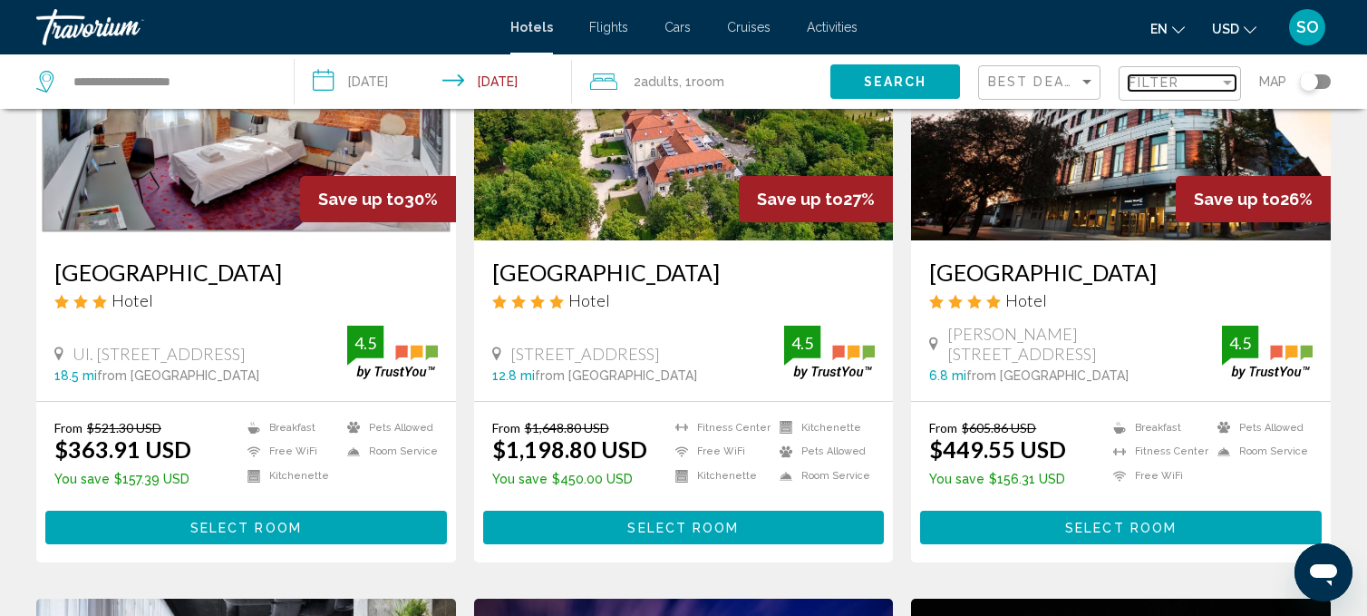
click at [1226, 83] on div "Filter" at bounding box center [1227, 83] width 9 height 5
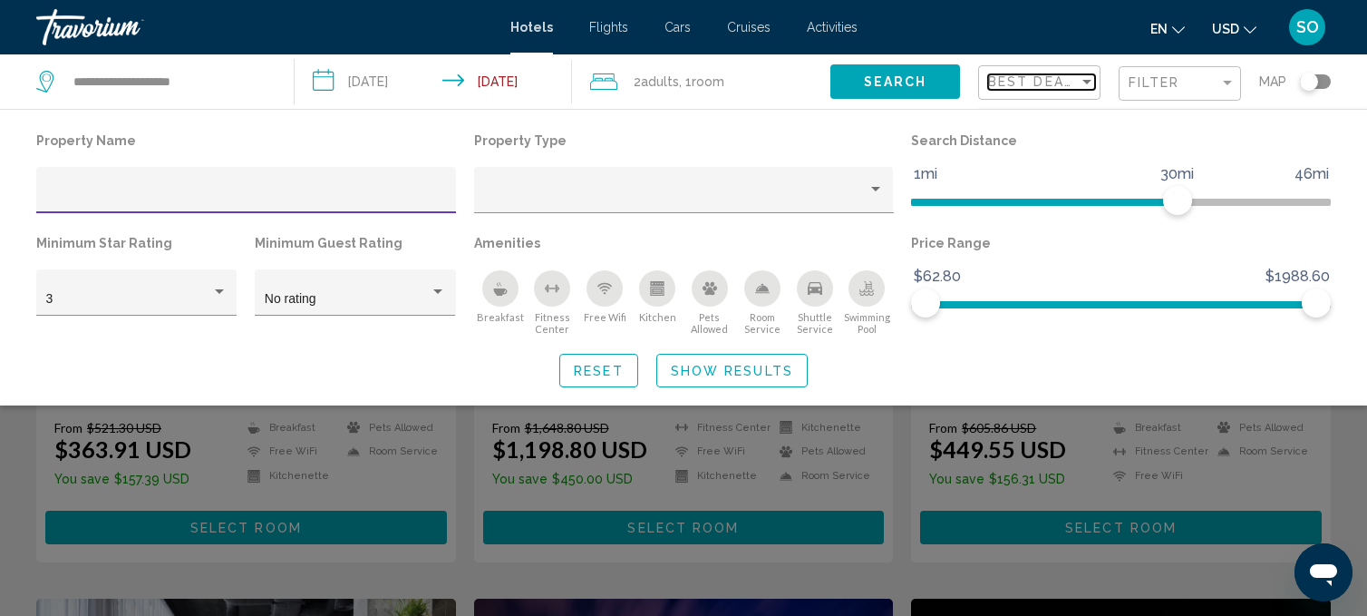
click at [1086, 81] on div "Sort by" at bounding box center [1087, 82] width 9 height 5
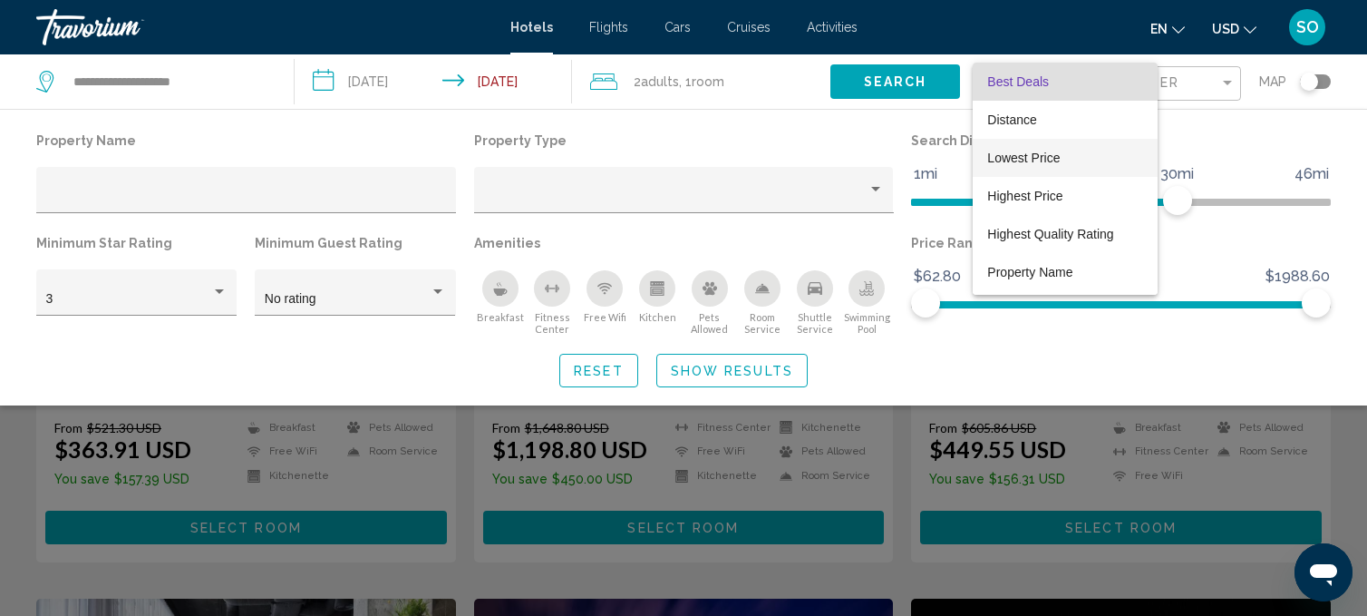
click at [1034, 163] on span "Lowest Price" at bounding box center [1023, 158] width 73 height 15
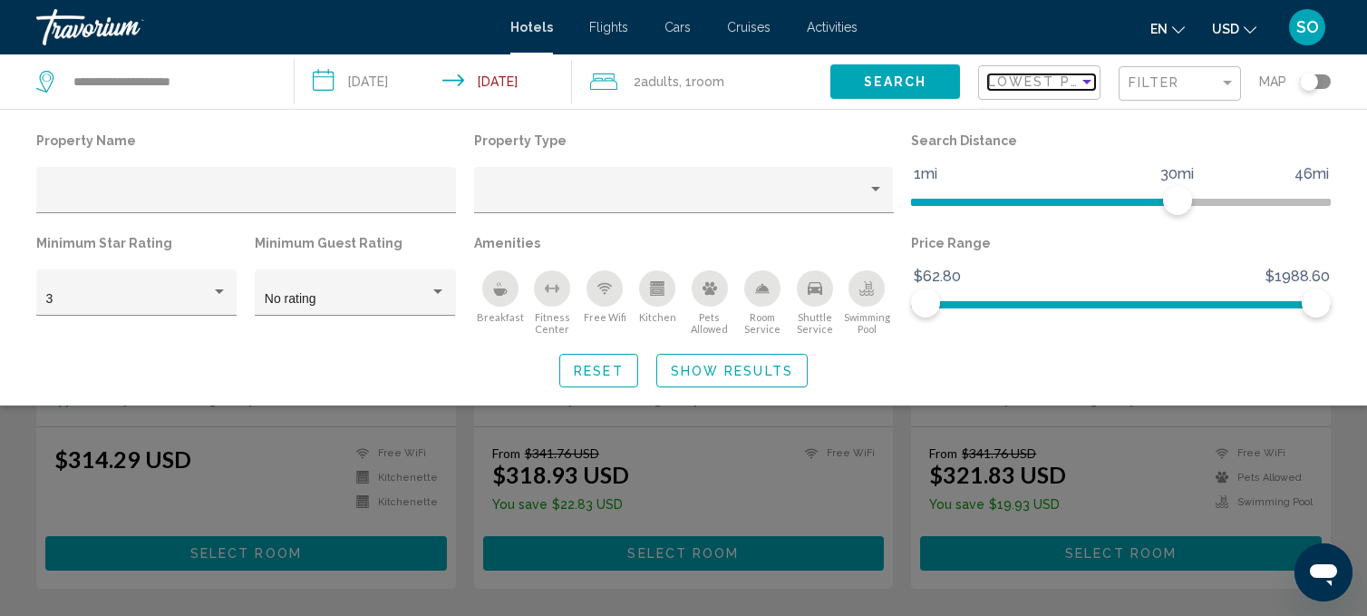
scroll to position [877, 0]
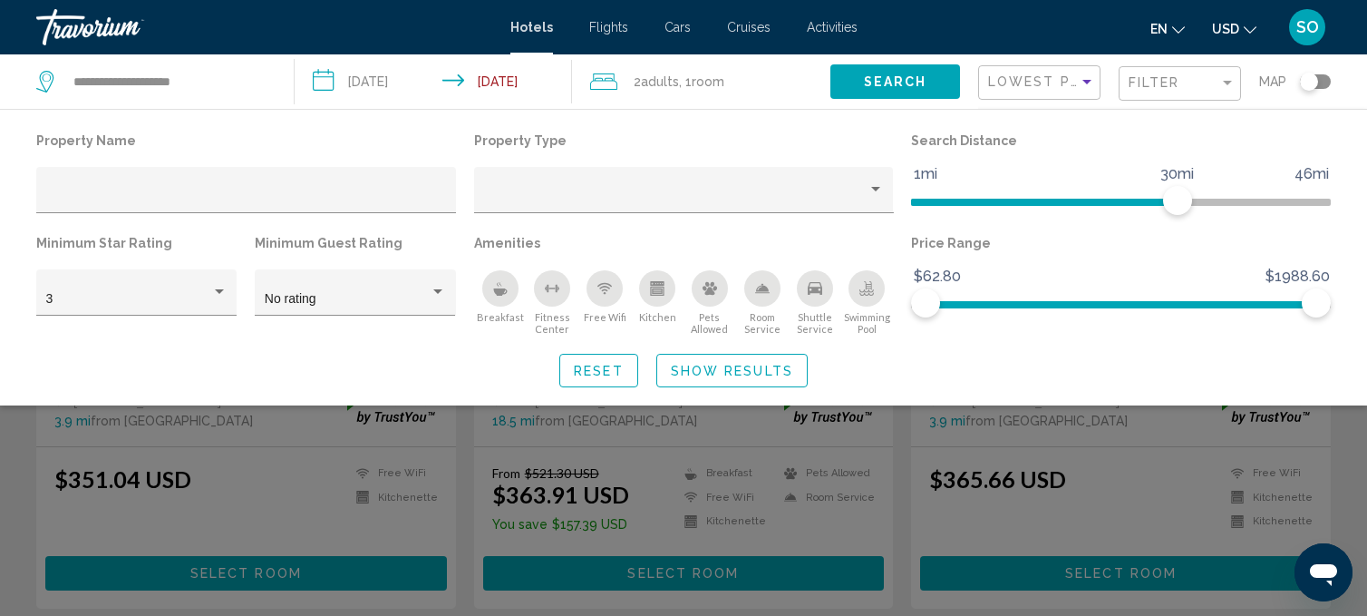
click at [730, 373] on span "Show Results" at bounding box center [732, 371] width 122 height 15
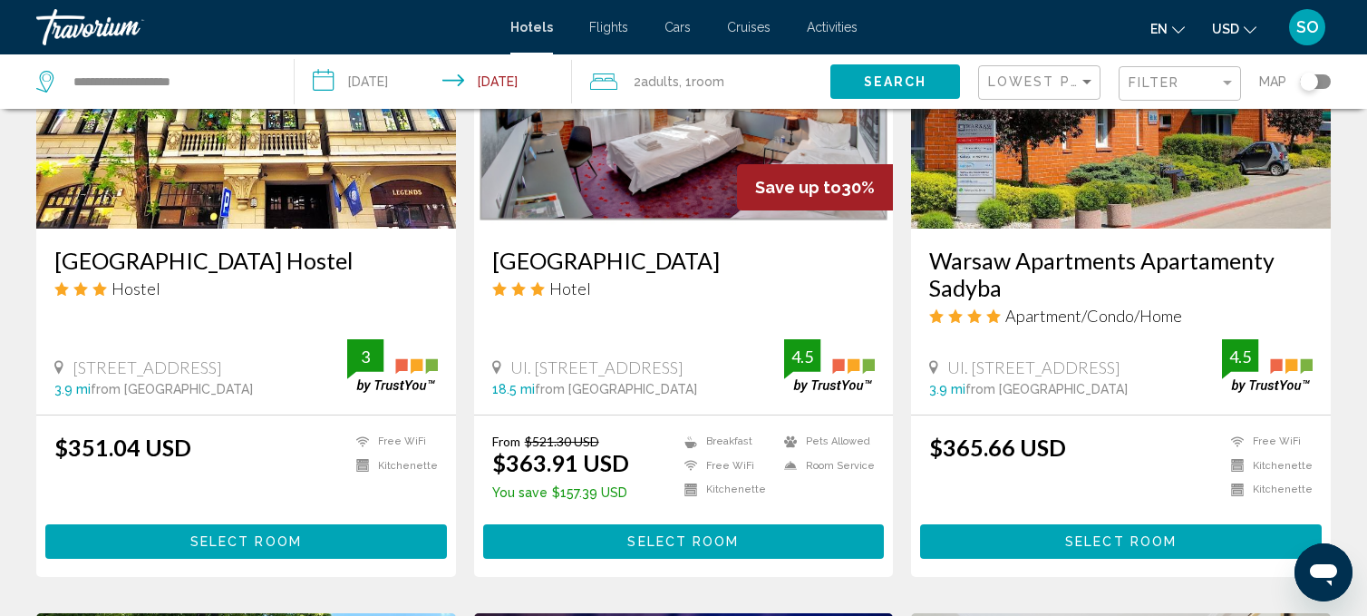
scroll to position [912, 0]
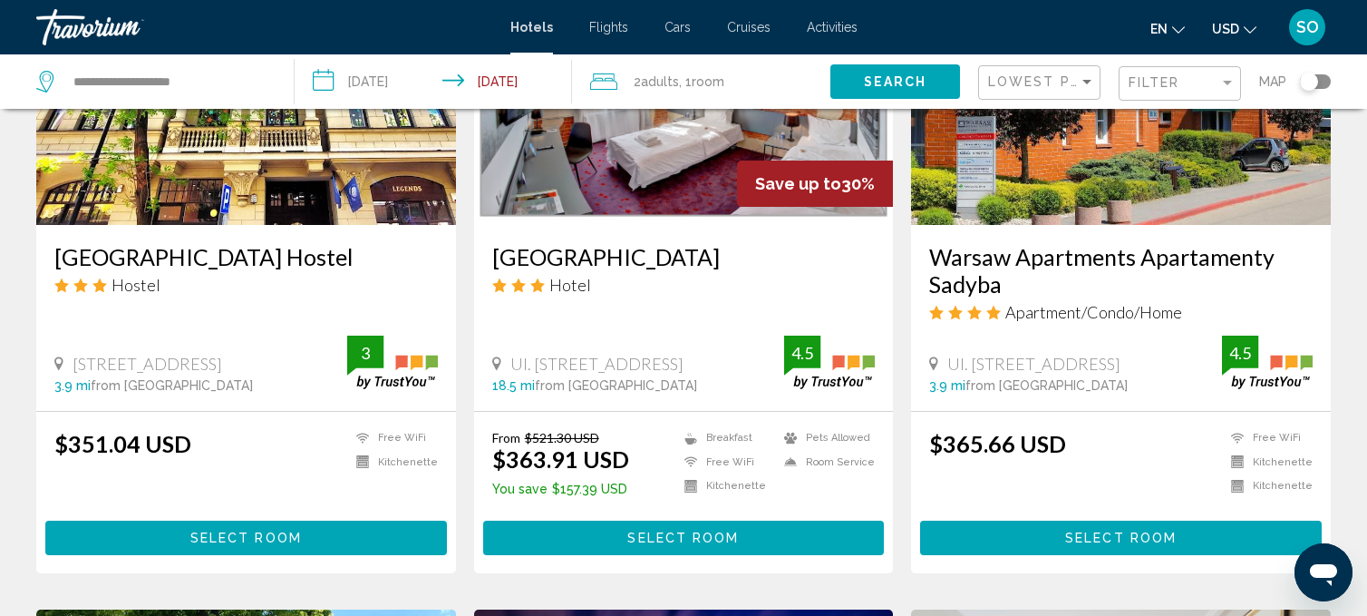
click at [236, 528] on button "Select Room" at bounding box center [246, 537] width 402 height 34
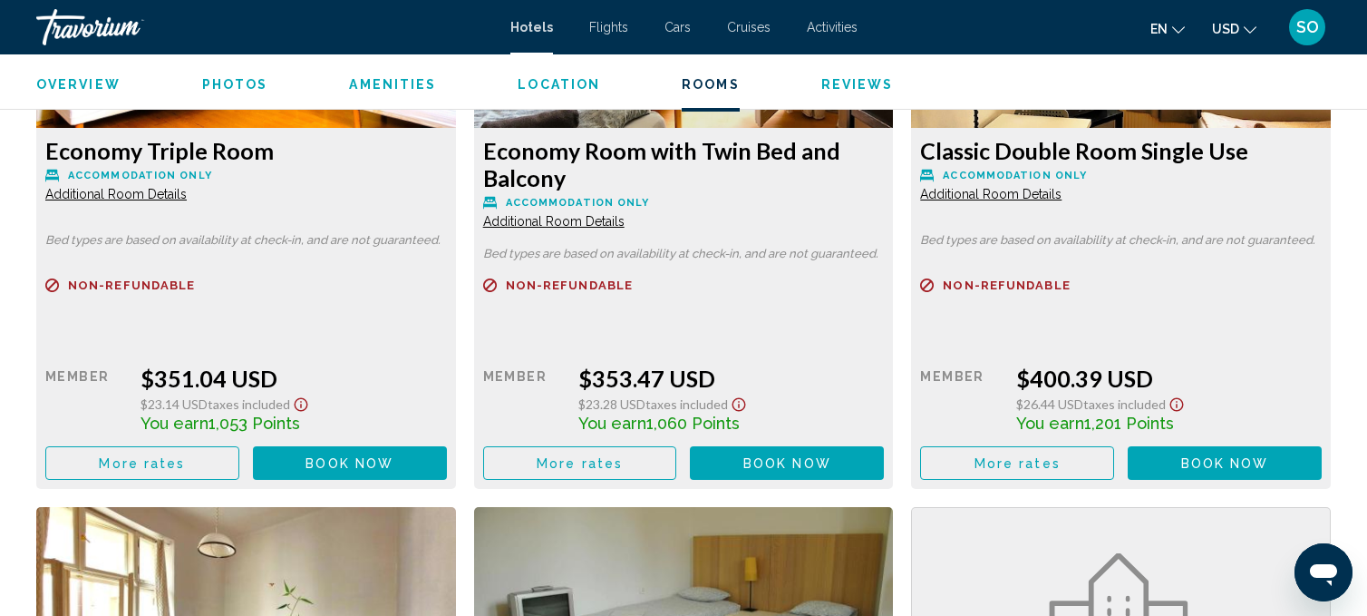
scroll to position [2600, 0]
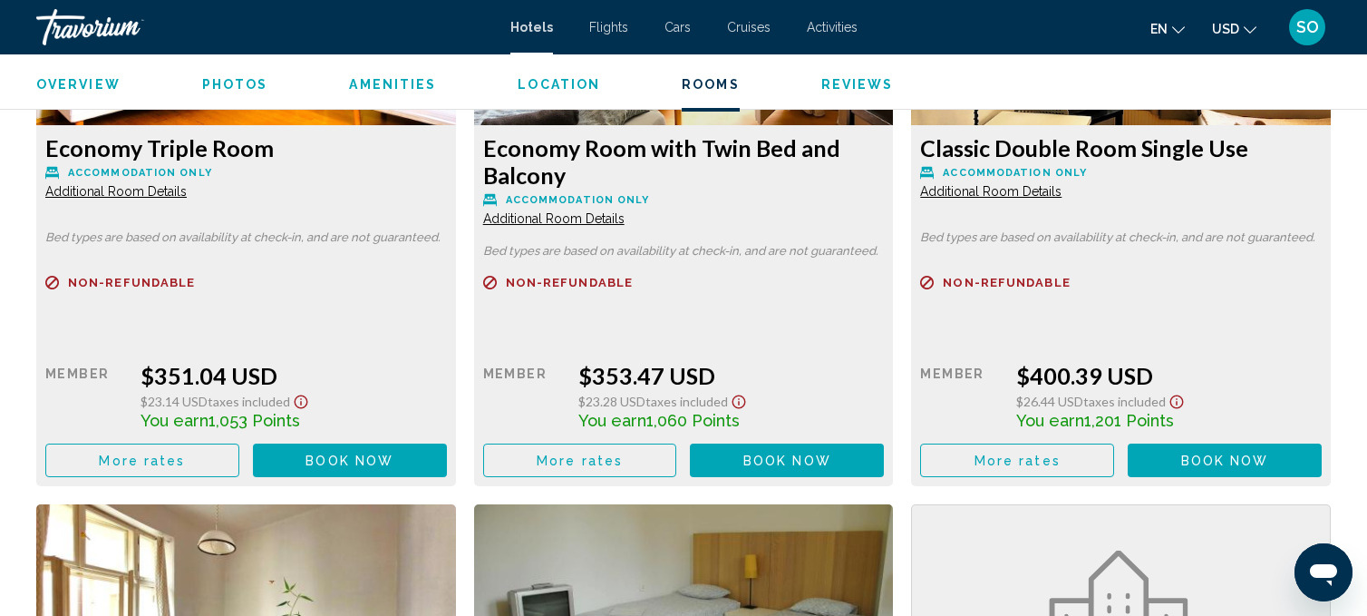
click at [447, 466] on button "Book now No longer available" at bounding box center [350, 460] width 194 height 34
